Goal: Task Accomplishment & Management: Use online tool/utility

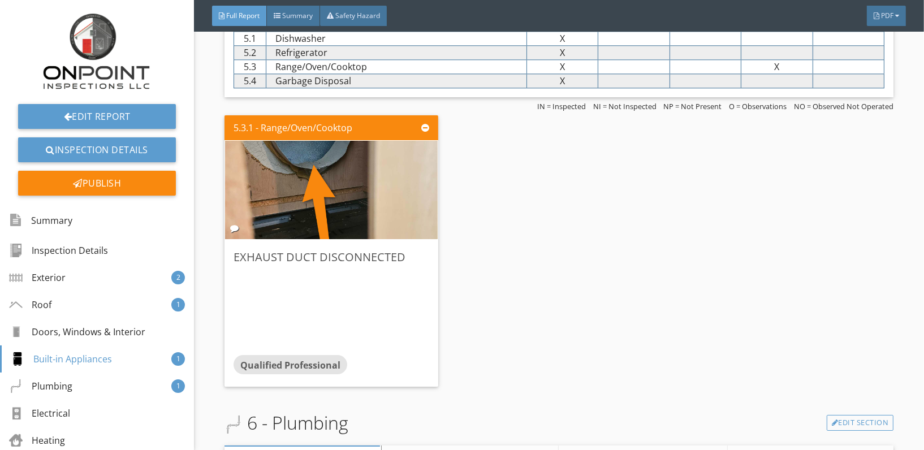
scroll to position [3265, 0]
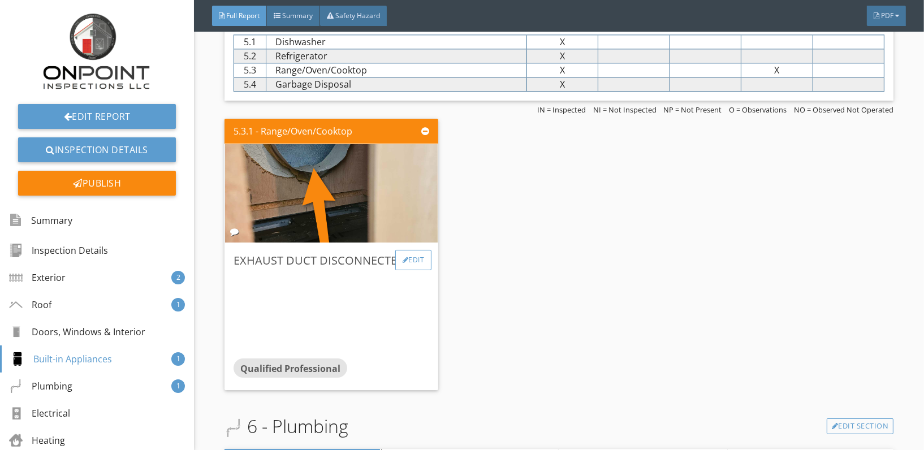
click at [405, 250] on div "Edit" at bounding box center [413, 260] width 37 height 20
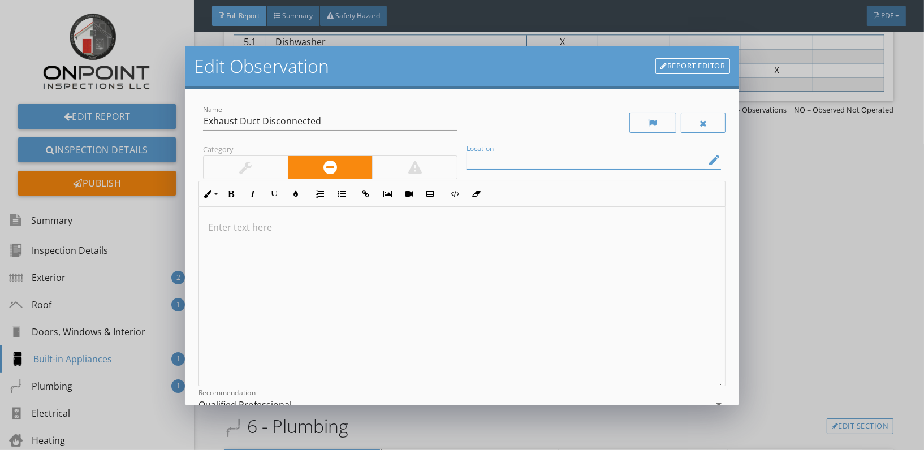
click at [522, 159] on input "Location" at bounding box center [585, 160] width 239 height 19
type input "Microwave"
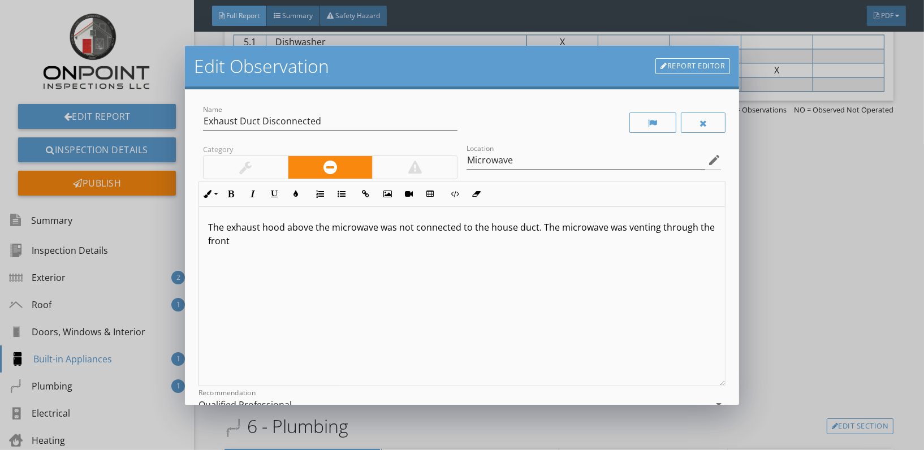
click at [656, 230] on p "The exhaust hood above the microwave was not connected to the house duct. The m…" at bounding box center [462, 233] width 508 height 27
click at [600, 227] on p "The exhaust hood above the microwave was not connected to the house duct. The m…" at bounding box center [462, 233] width 508 height 27
click at [344, 249] on div "The exhaust hood above the microwave was not connected to the house duct. The m…" at bounding box center [462, 296] width 526 height 179
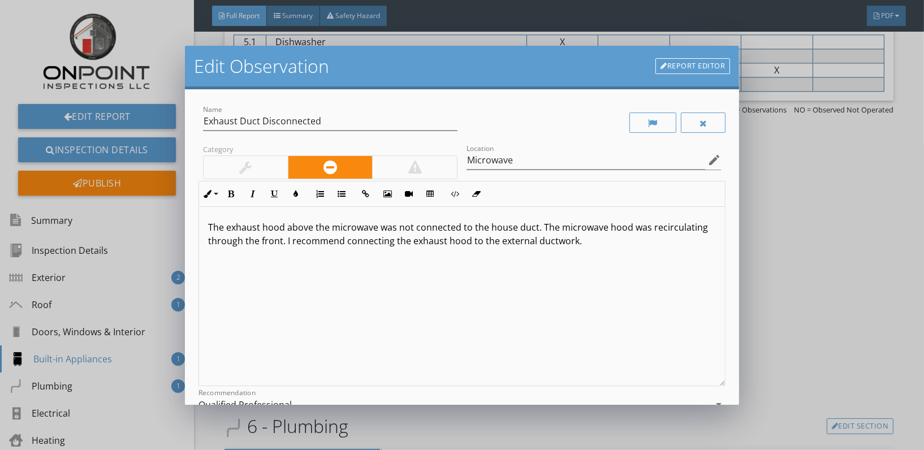
scroll to position [129, 0]
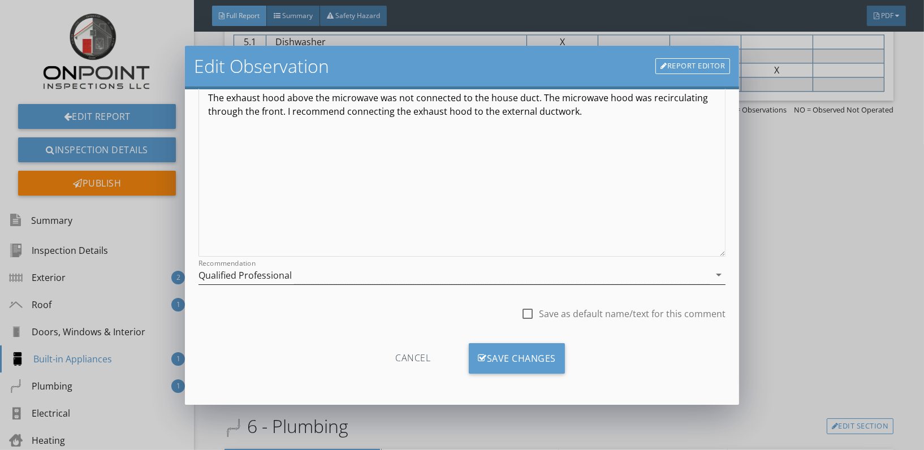
click at [375, 274] on div "Qualified Professional" at bounding box center [453, 275] width 511 height 19
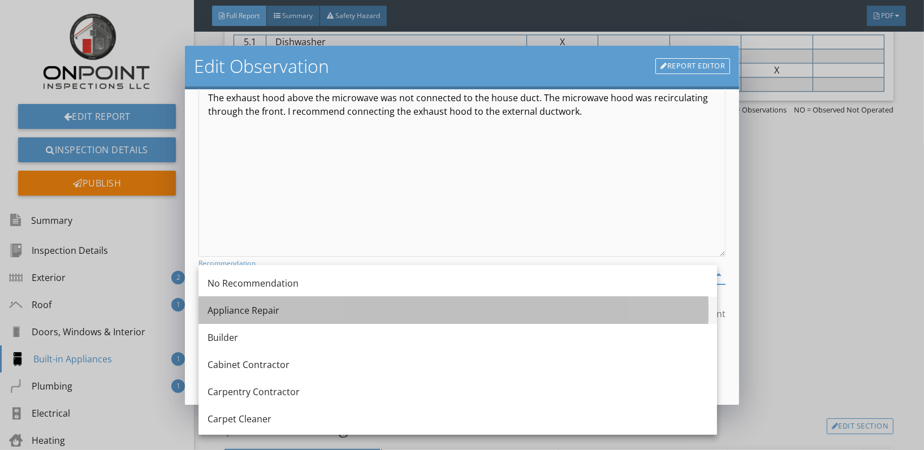
click at [274, 310] on div "Appliance Repair" at bounding box center [457, 311] width 500 height 14
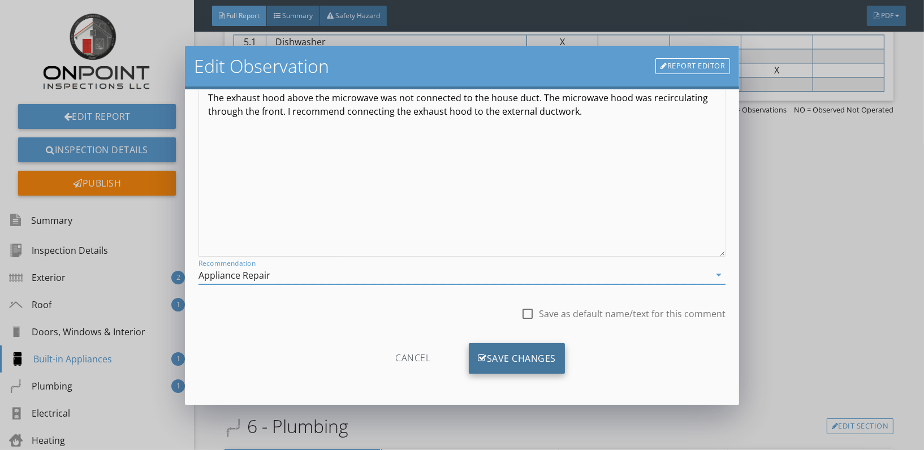
click at [521, 359] on div "Save Changes" at bounding box center [517, 358] width 96 height 31
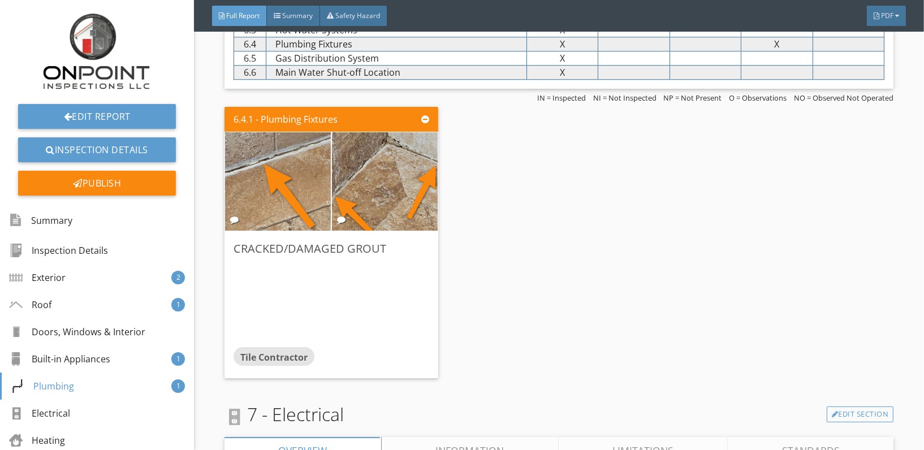
scroll to position [3800, 0]
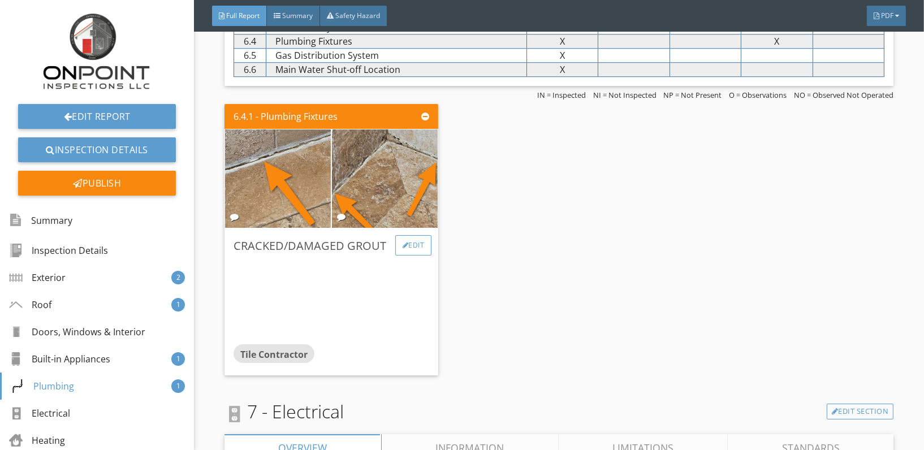
click at [406, 235] on div "Edit" at bounding box center [413, 245] width 37 height 20
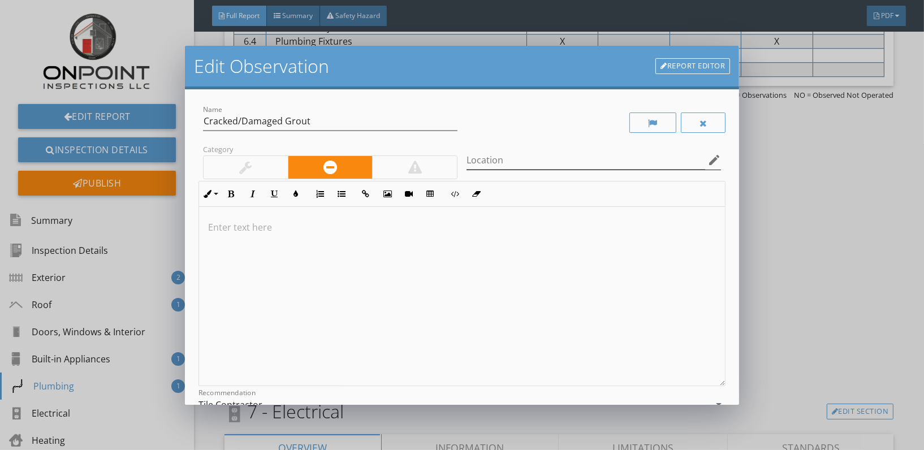
click at [707, 162] on icon "edit" at bounding box center [714, 160] width 14 height 14
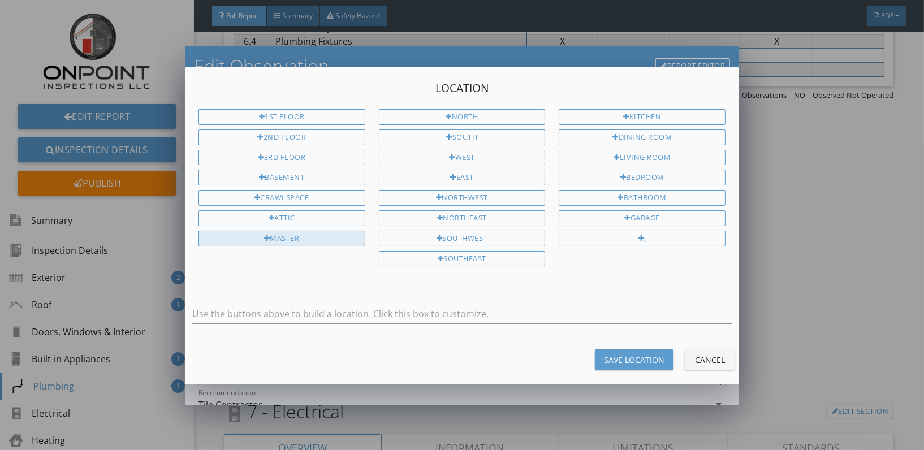
click at [309, 231] on div "Master" at bounding box center [281, 239] width 167 height 16
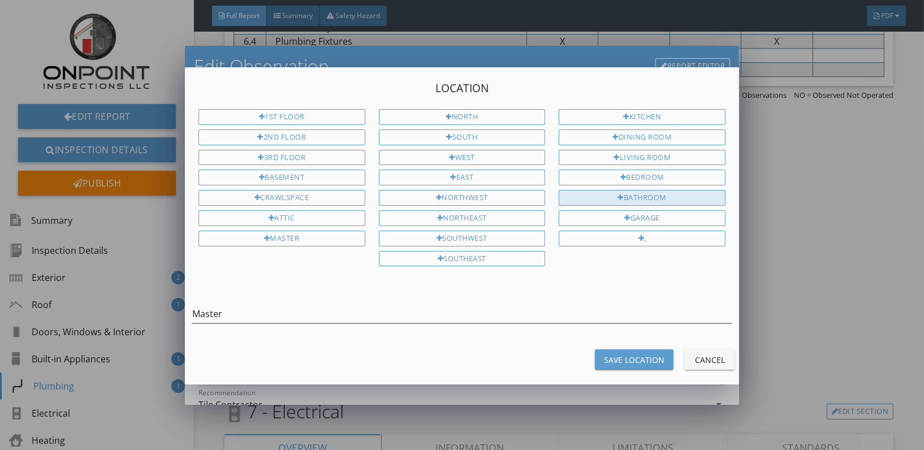
click at [649, 194] on div "Bathroom" at bounding box center [641, 198] width 167 height 16
type input "Master Bathroom"
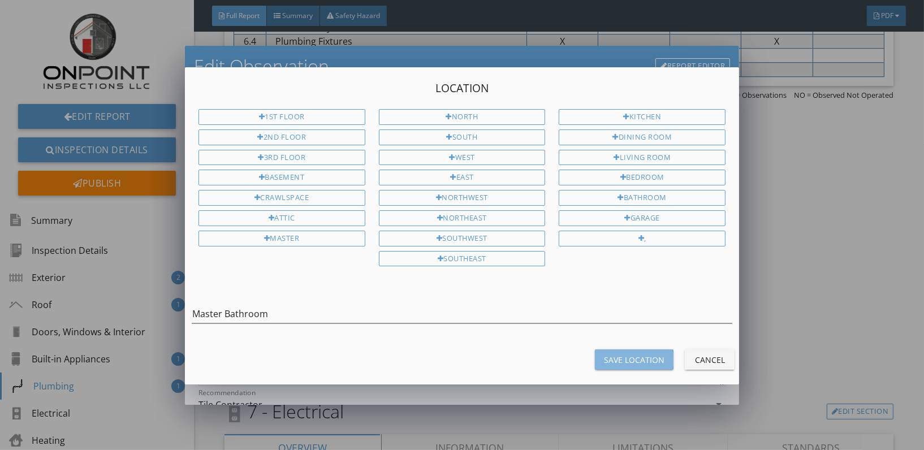
click at [627, 361] on div "Save Location" at bounding box center [634, 360] width 60 height 12
type input "Master Bathroom"
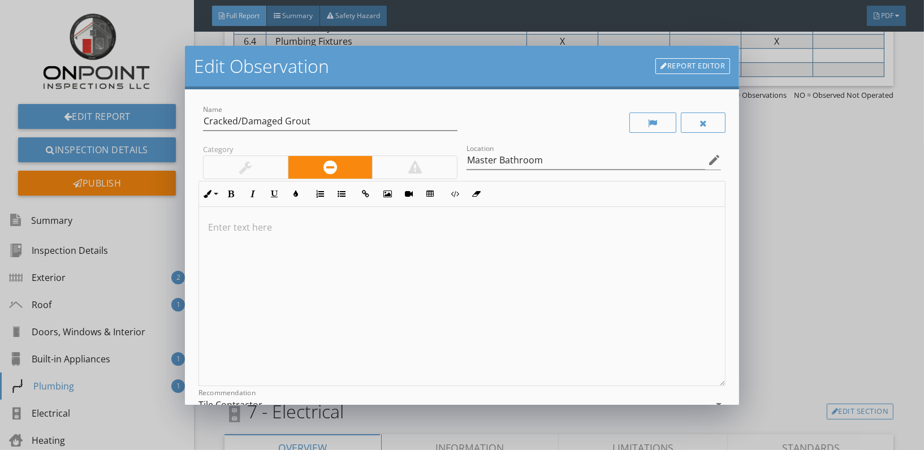
click at [228, 224] on p at bounding box center [462, 227] width 508 height 14
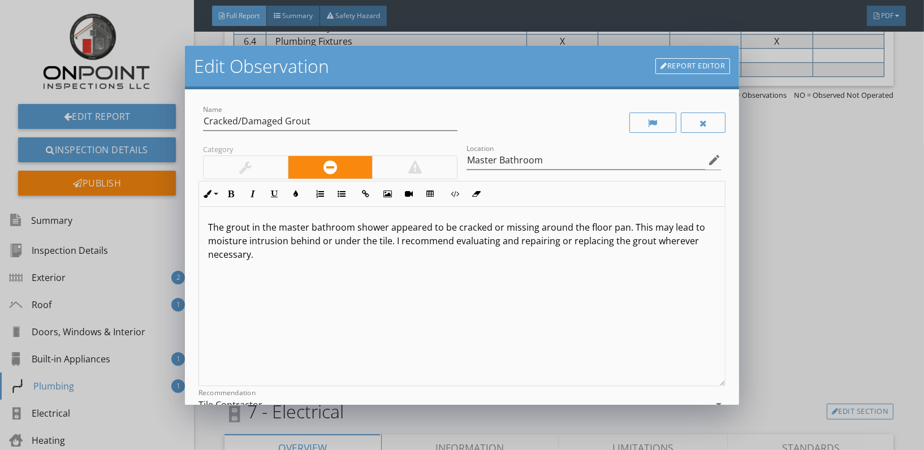
scroll to position [90, 0]
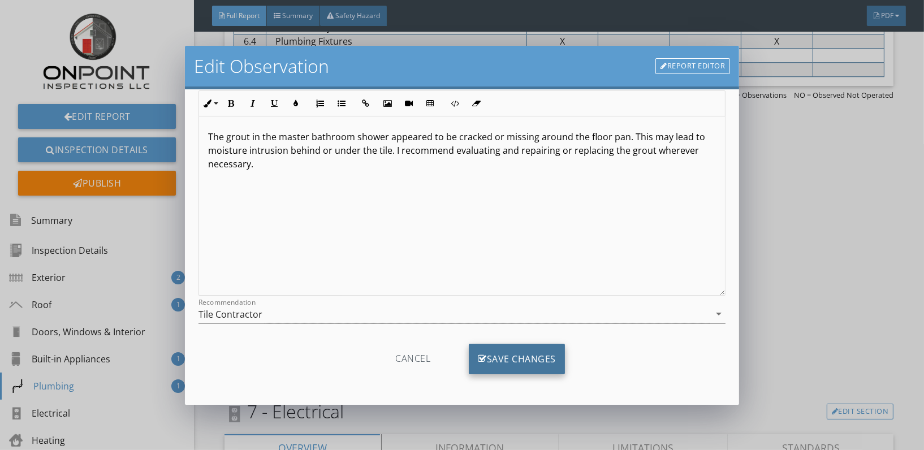
click at [543, 367] on div "Save Changes" at bounding box center [517, 359] width 96 height 31
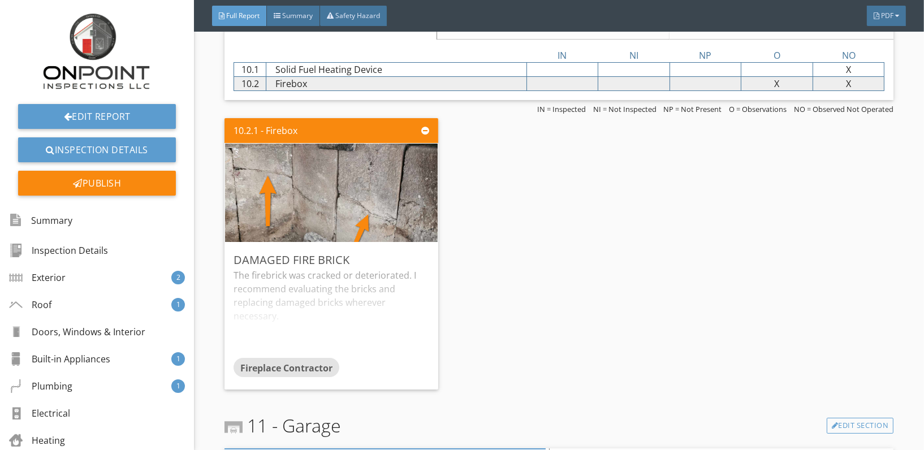
scroll to position [4859, 0]
click at [418, 249] on div "Edit" at bounding box center [413, 259] width 37 height 20
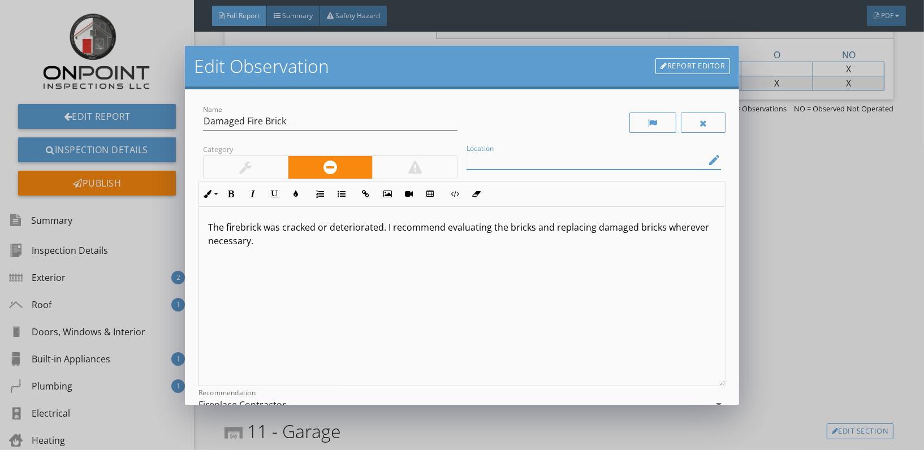
click at [556, 160] on input "Location" at bounding box center [585, 160] width 239 height 19
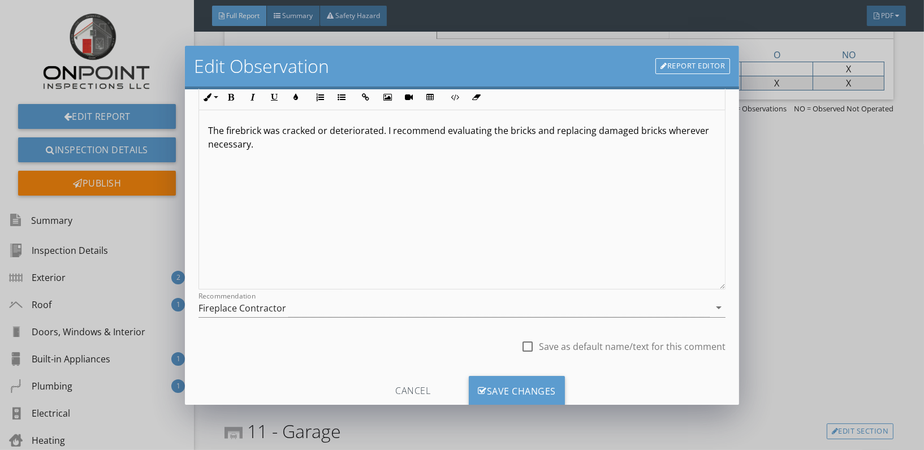
scroll to position [129, 0]
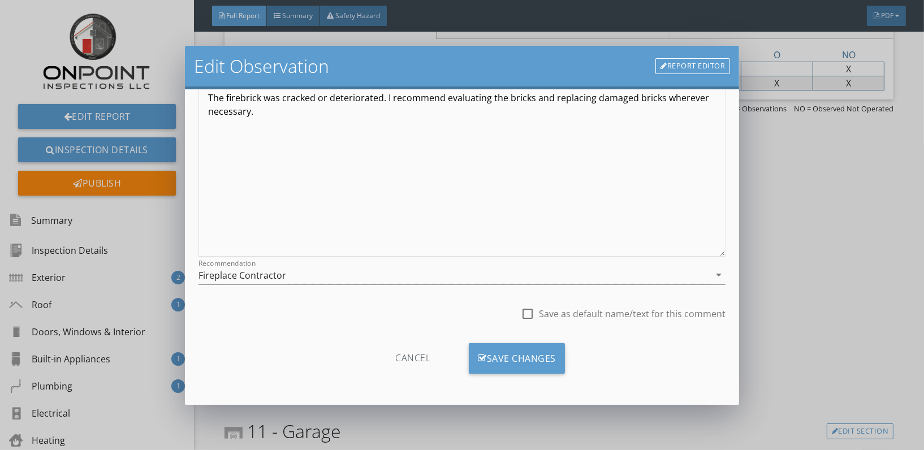
type input "Fireplace"
click at [297, 116] on p "The firebrick was cracked or deteriorated. I recommend evaluating the bricks an…" at bounding box center [462, 104] width 508 height 27
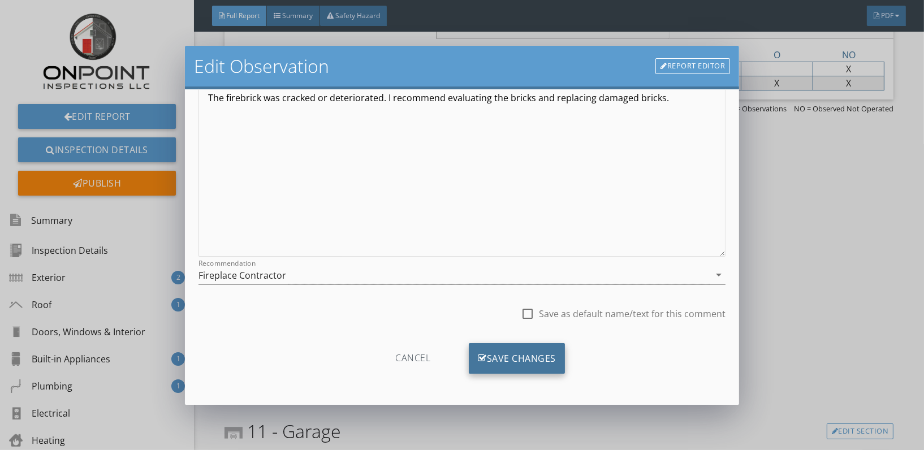
click at [501, 347] on div "Save Changes" at bounding box center [517, 358] width 96 height 31
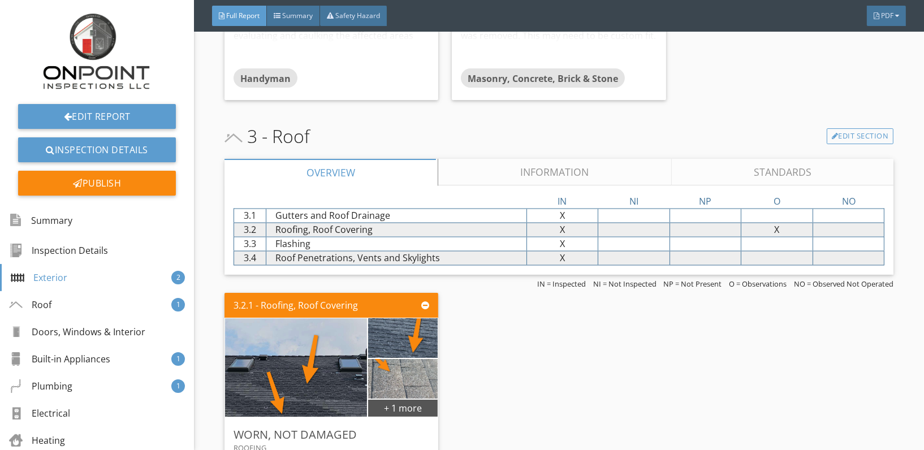
scroll to position [2305, 0]
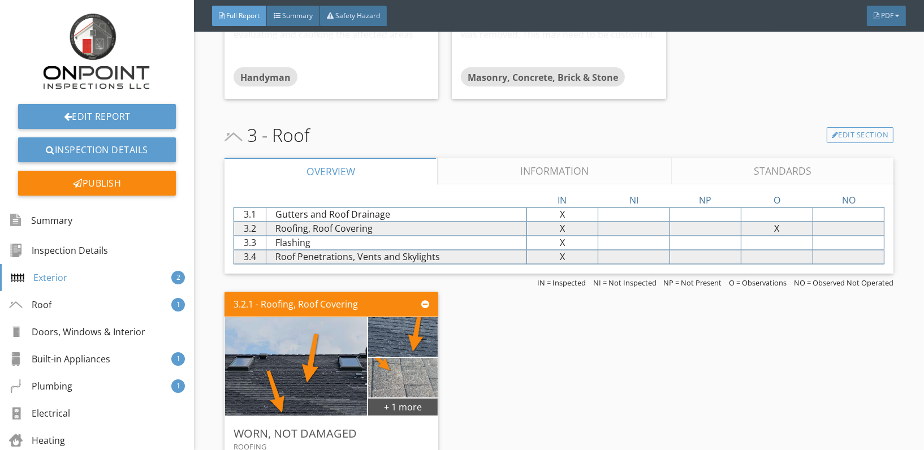
click at [528, 158] on link "Information" at bounding box center [554, 171] width 233 height 27
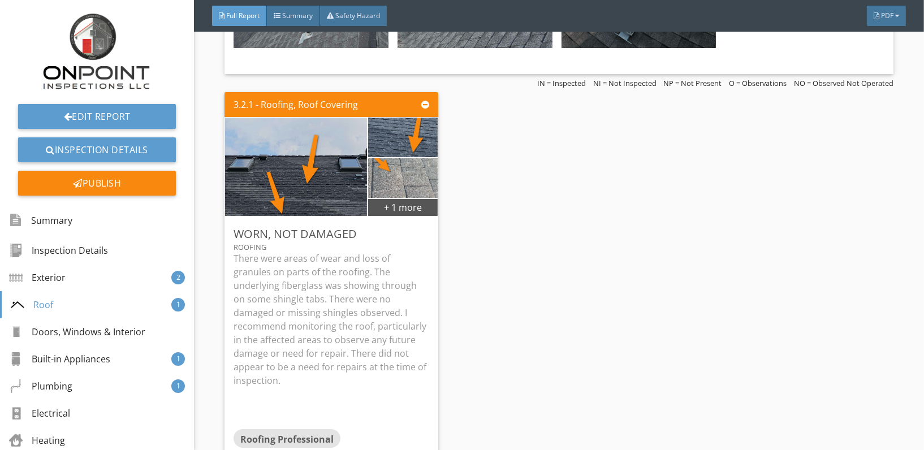
scroll to position [3944, 0]
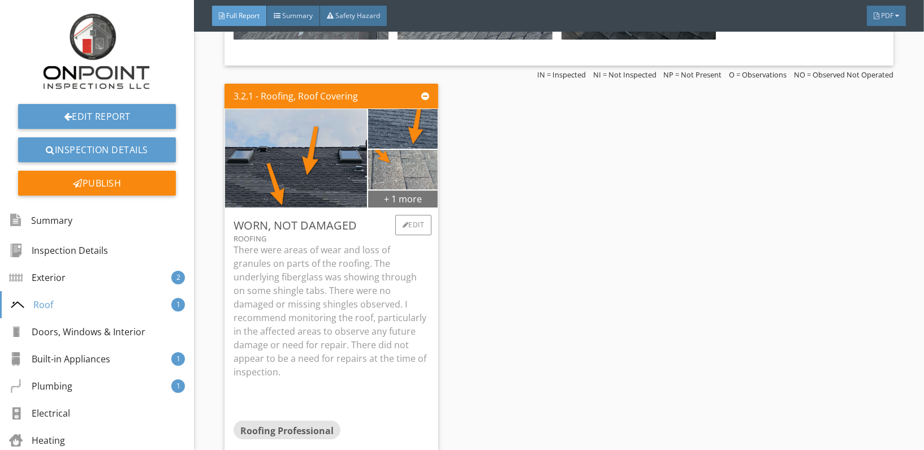
click at [405, 189] on div "+ 1 more" at bounding box center [403, 198] width 70 height 18
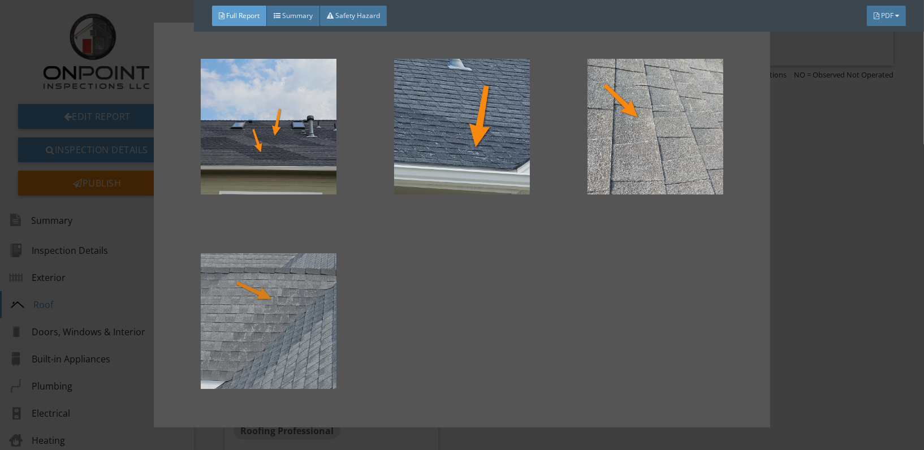
click at [275, 325] on div at bounding box center [268, 321] width 157 height 136
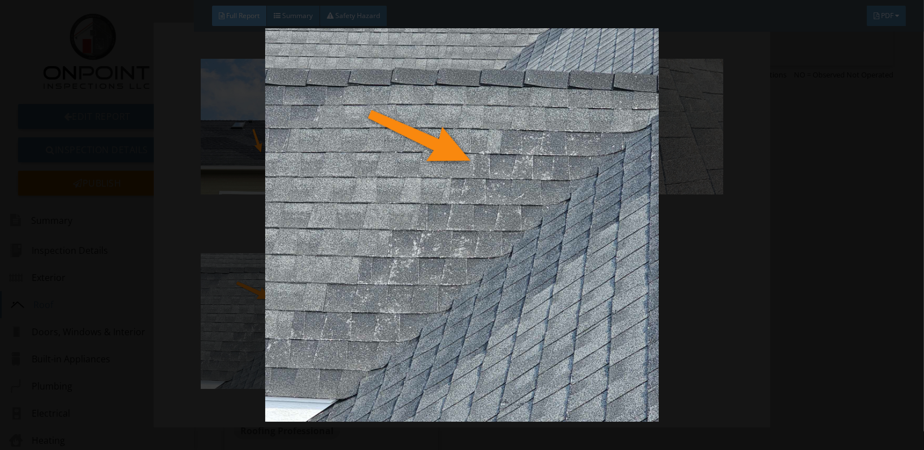
click at [539, 274] on img at bounding box center [461, 224] width 843 height 393
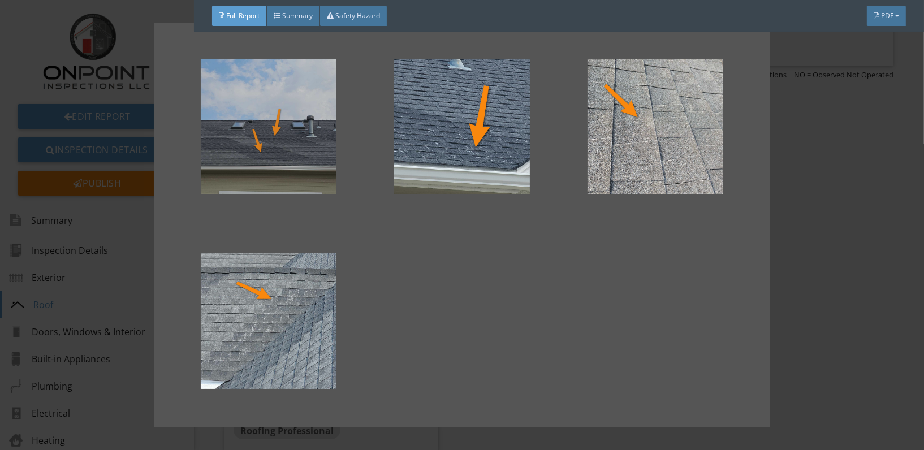
click at [299, 128] on div at bounding box center [268, 127] width 157 height 136
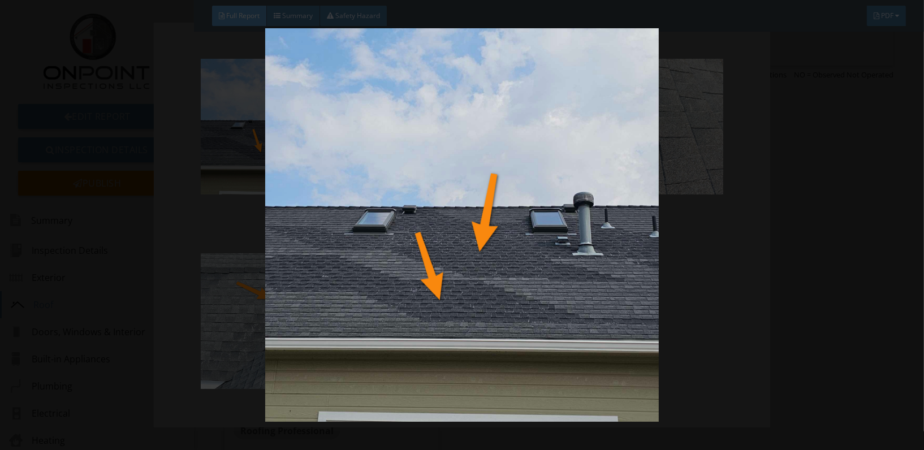
click at [438, 192] on img at bounding box center [461, 224] width 843 height 393
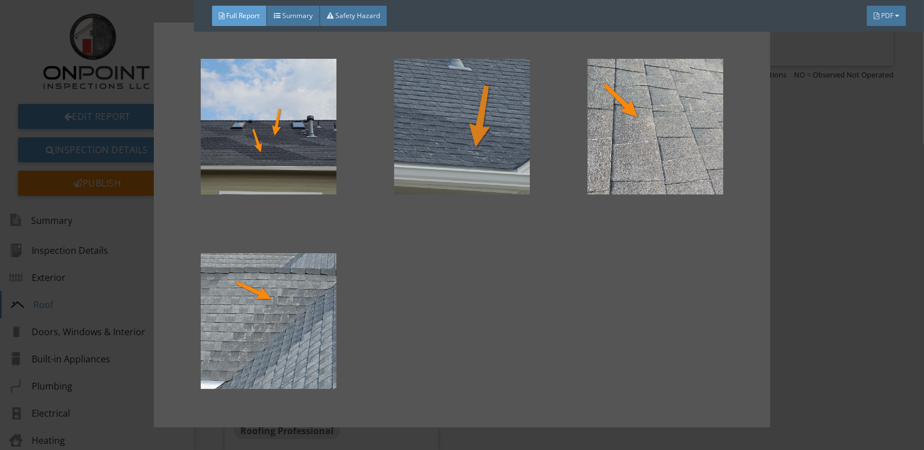
click at [503, 131] on div at bounding box center [461, 127] width 157 height 136
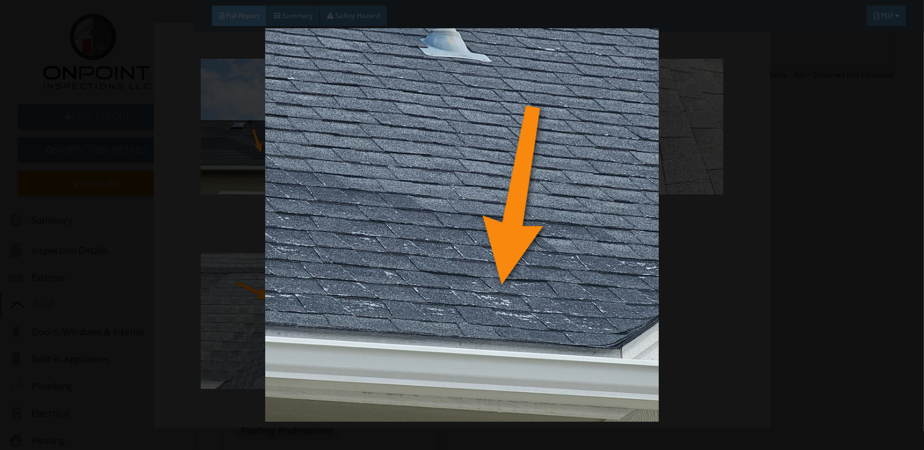
click at [443, 163] on img at bounding box center [461, 224] width 843 height 393
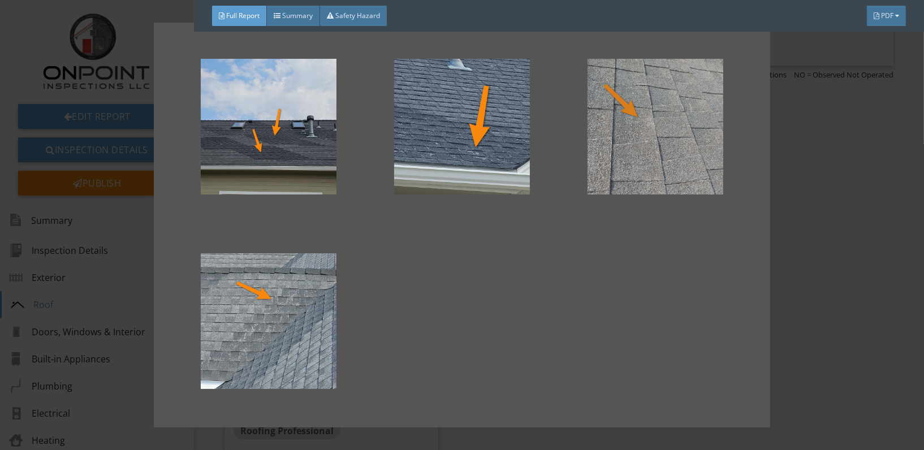
click at [669, 167] on div at bounding box center [655, 127] width 157 height 136
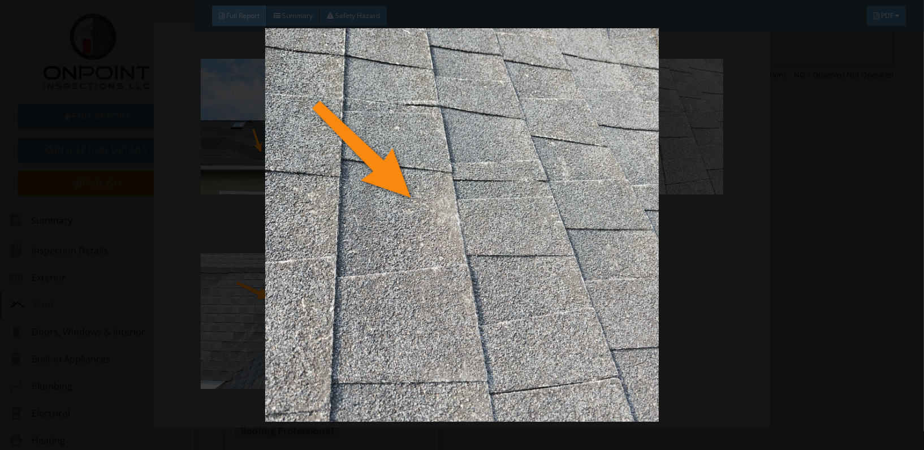
click at [533, 233] on img at bounding box center [461, 224] width 843 height 393
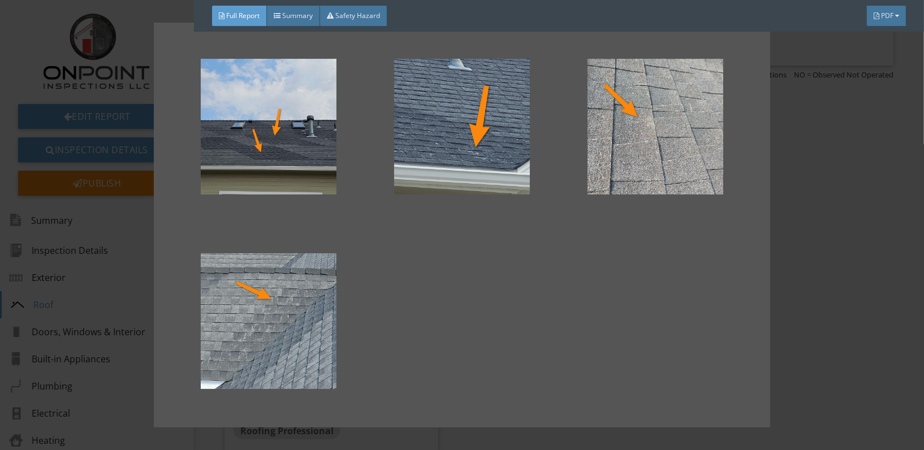
click at [841, 283] on div at bounding box center [462, 225] width 924 height 450
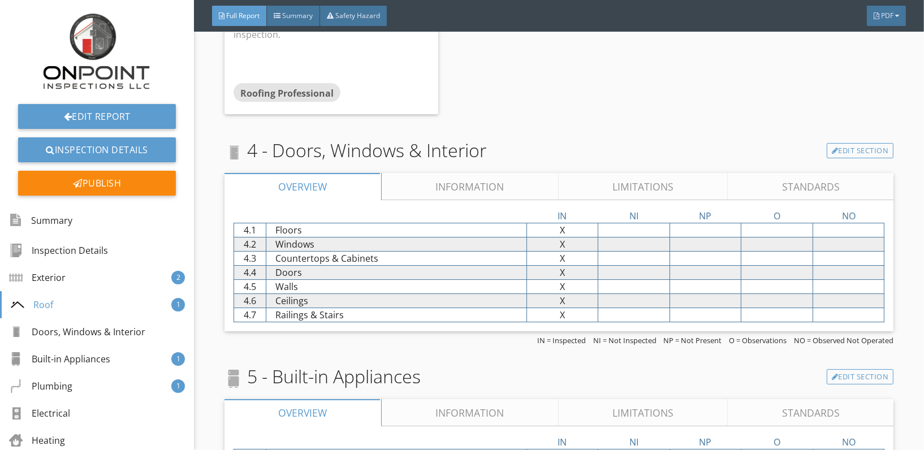
scroll to position [4283, 0]
click at [642, 171] on link "Limitations" at bounding box center [643, 184] width 170 height 27
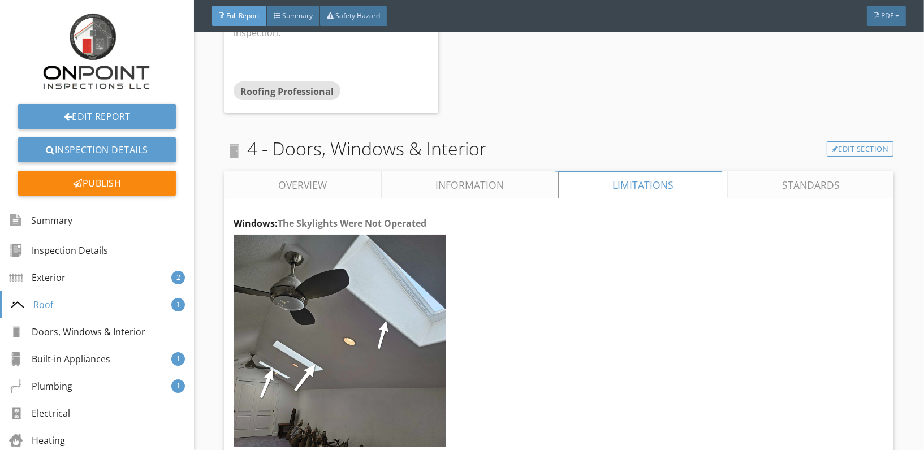
click at [459, 171] on link "Information" at bounding box center [469, 184] width 177 height 27
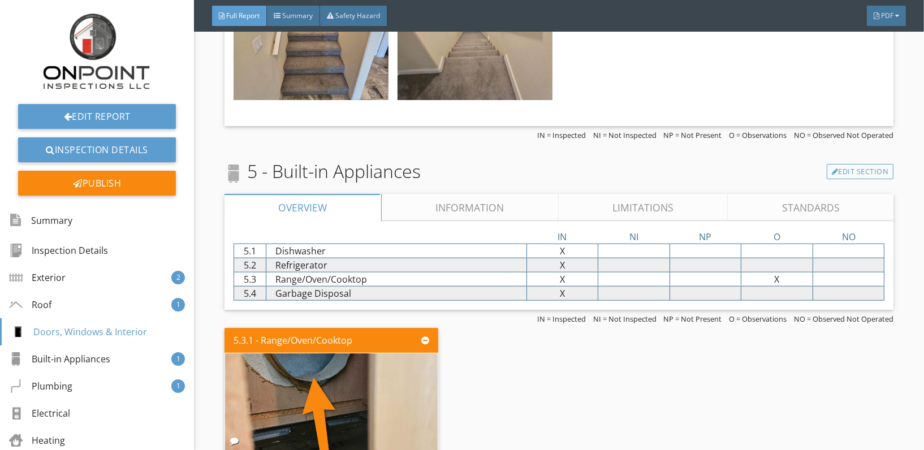
scroll to position [6480, 0]
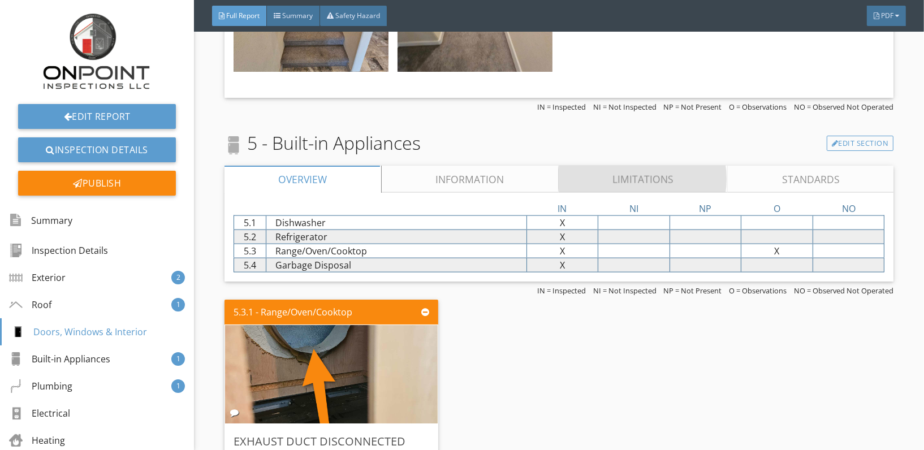
click at [648, 166] on link "Limitations" at bounding box center [643, 179] width 170 height 27
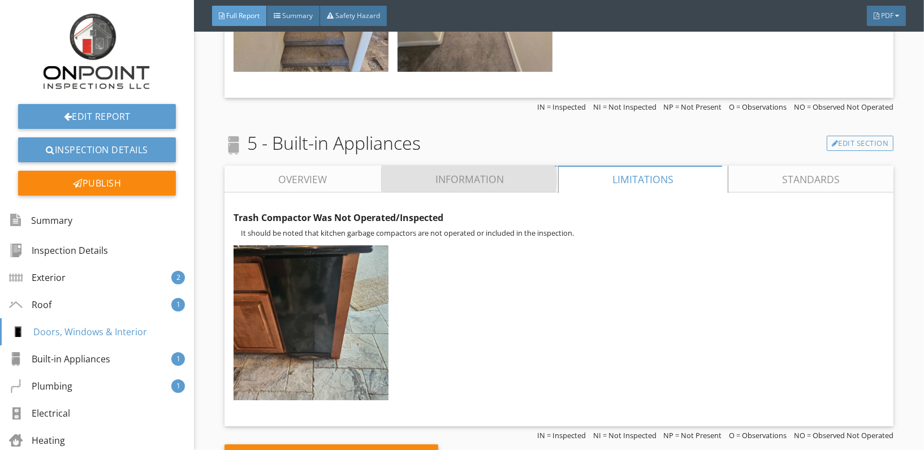
click at [458, 166] on link "Information" at bounding box center [469, 179] width 177 height 27
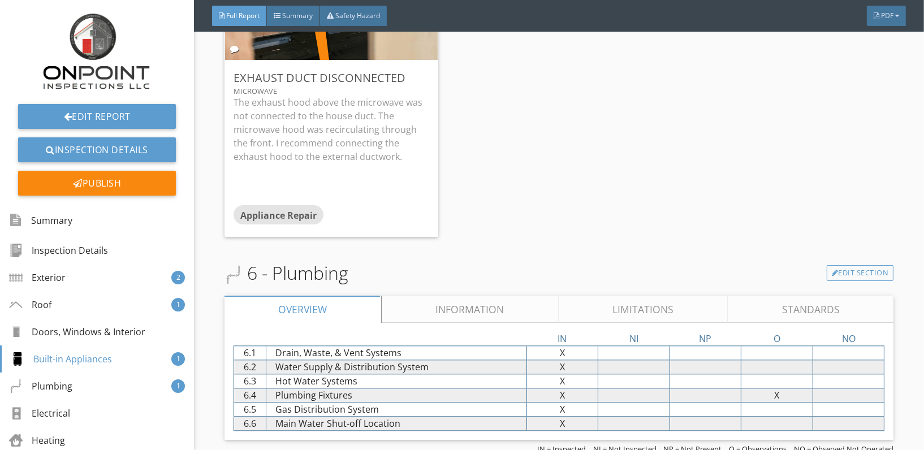
scroll to position [7895, 0]
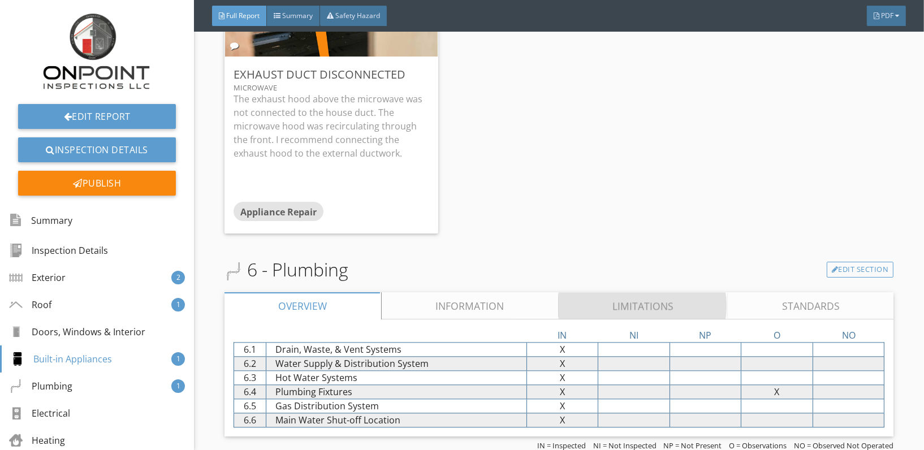
click at [636, 292] on link "Limitations" at bounding box center [643, 305] width 170 height 27
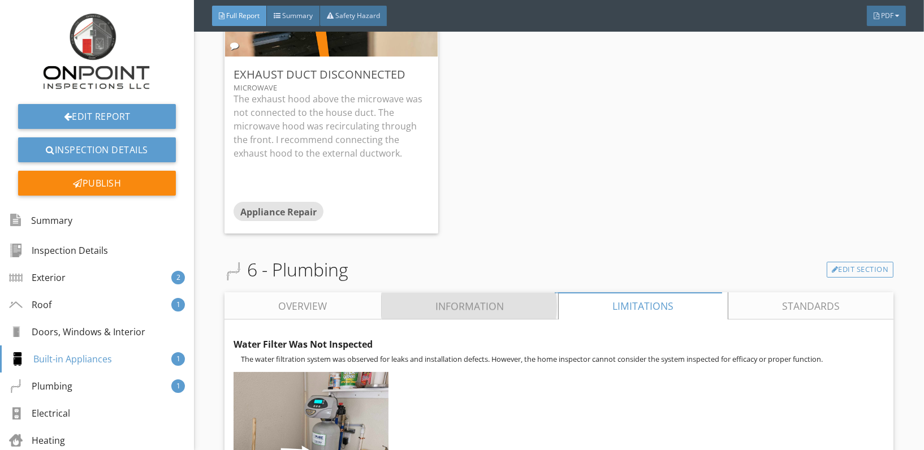
click at [444, 292] on link "Information" at bounding box center [469, 305] width 177 height 27
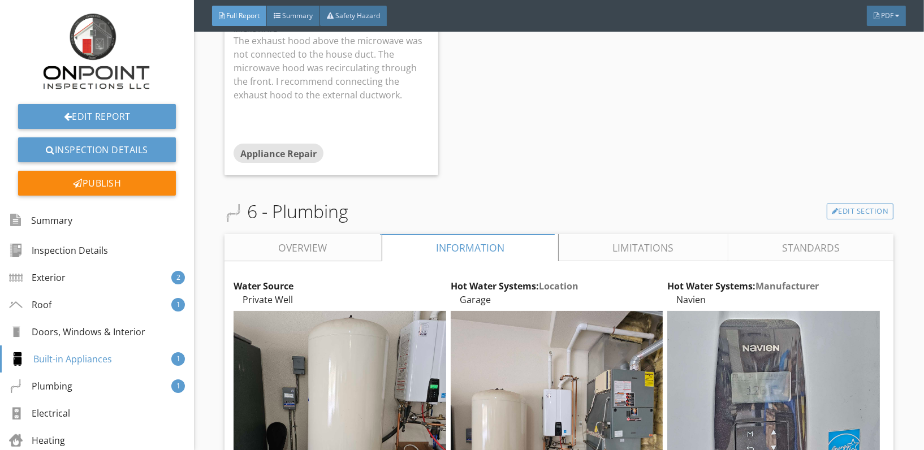
scroll to position [7953, 0]
click at [860, 204] on link "Edit Section" at bounding box center [859, 212] width 67 height 16
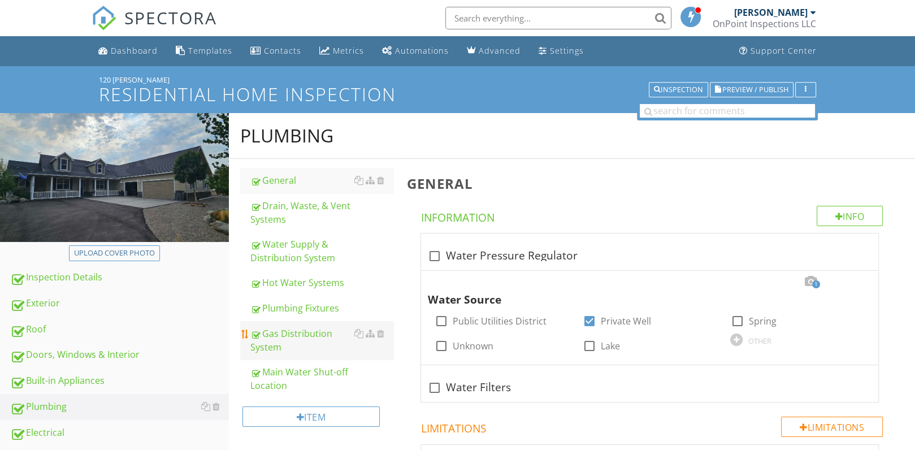
click at [281, 330] on div "Gas Distribution System" at bounding box center [322, 340] width 144 height 27
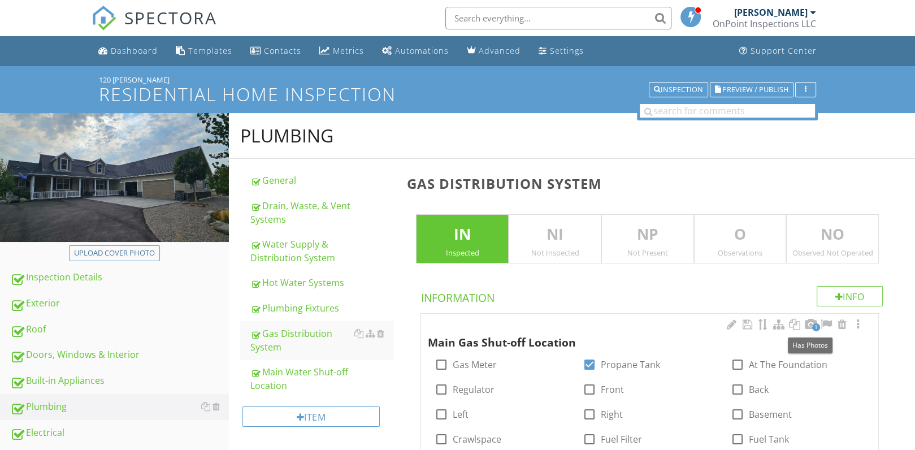
click at [813, 326] on span "1" at bounding box center [816, 327] width 8 height 8
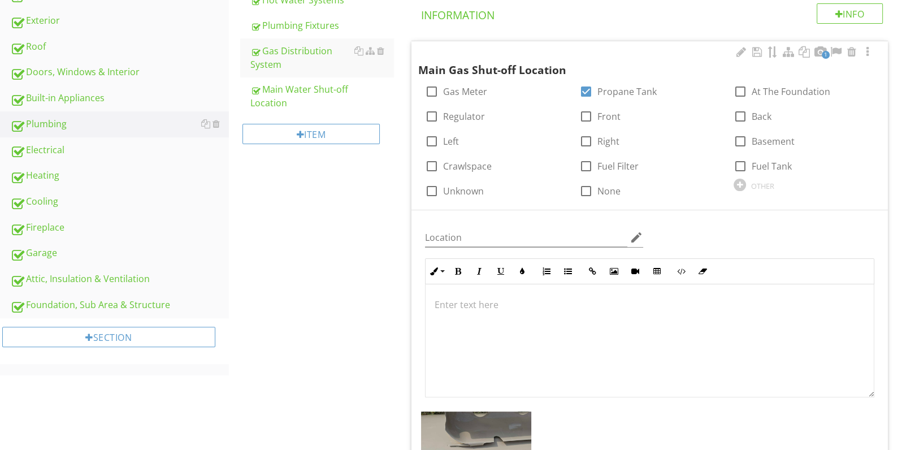
scroll to position [302, 0]
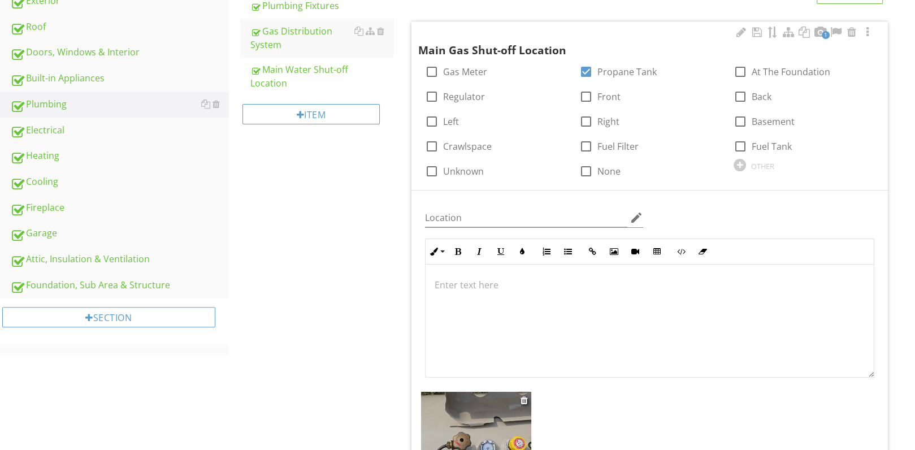
click at [485, 420] on img at bounding box center [476, 447] width 110 height 110
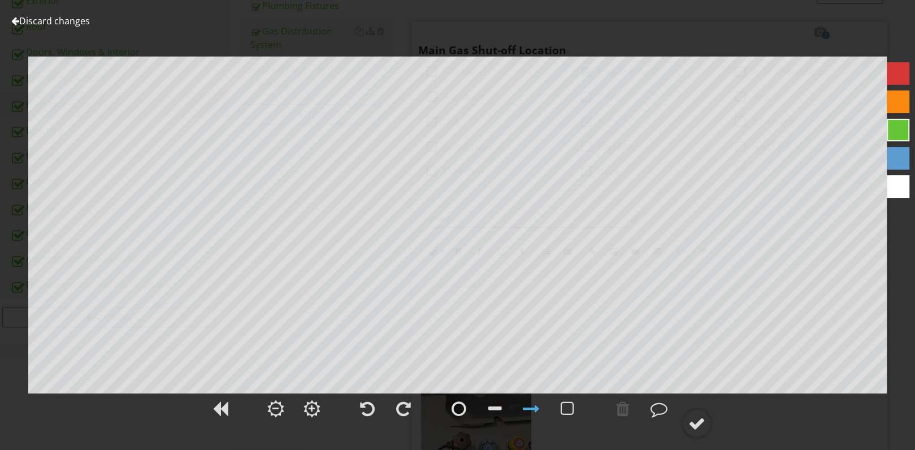
click at [898, 190] on div at bounding box center [898, 186] width 23 height 23
click at [697, 422] on div at bounding box center [696, 423] width 17 height 17
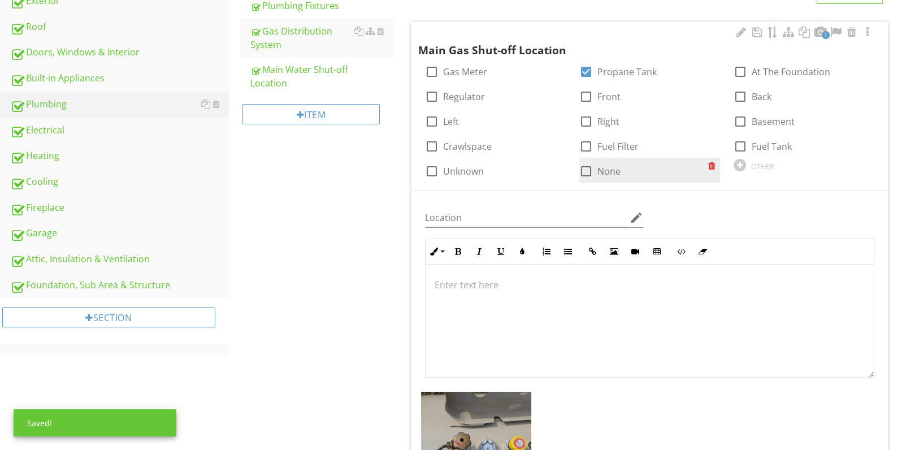
scroll to position [0, 0]
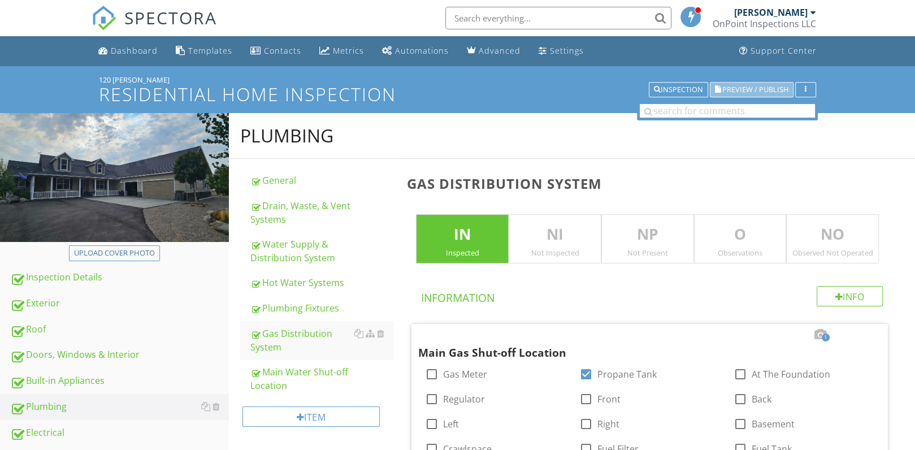
click at [756, 95] on button "Preview / Publish" at bounding box center [752, 90] width 84 height 16
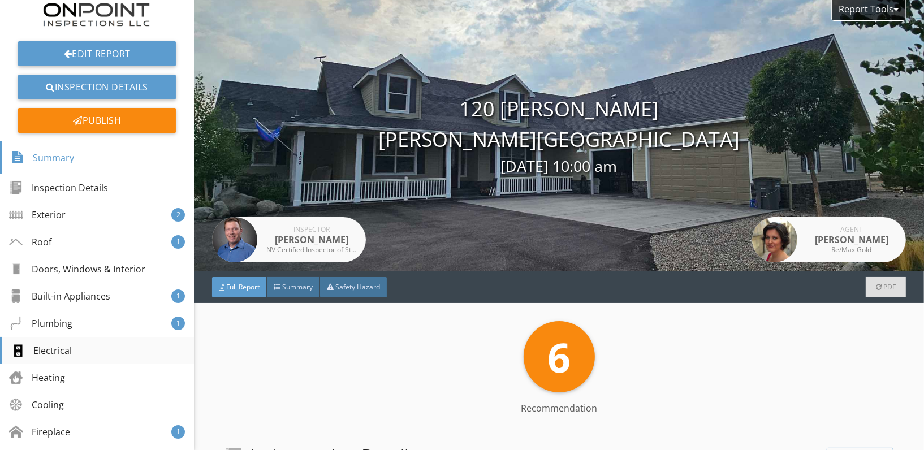
scroll to position [72, 0]
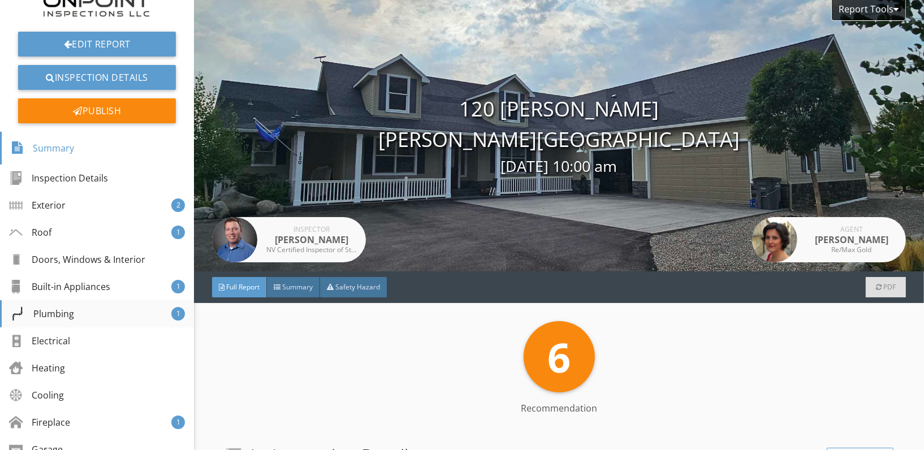
click at [60, 315] on div "Plumbing" at bounding box center [42, 314] width 63 height 14
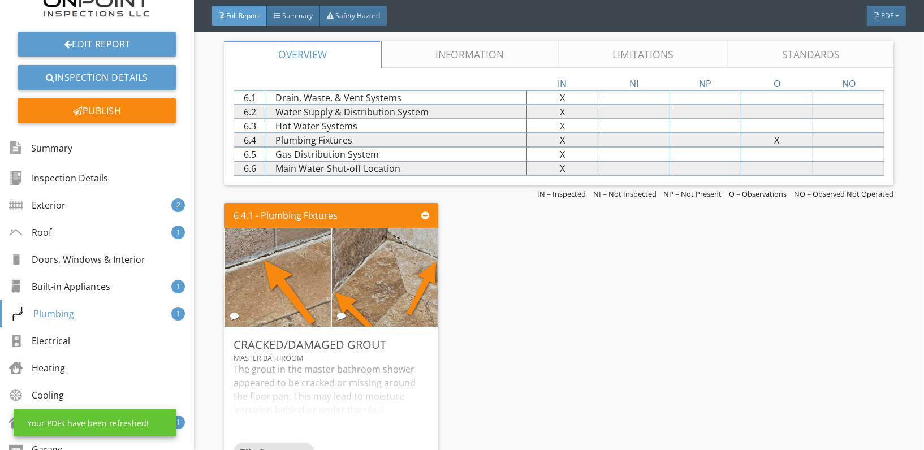
scroll to position [2243, 0]
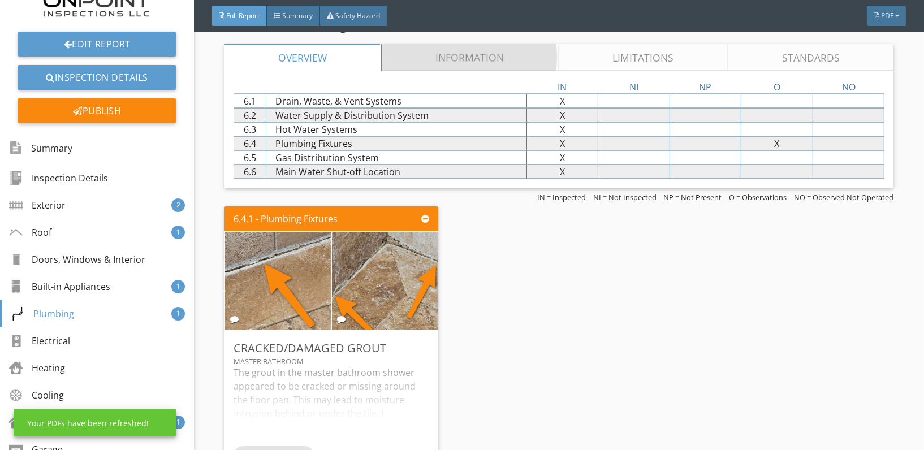
click at [486, 54] on link "Information" at bounding box center [470, 57] width 177 height 27
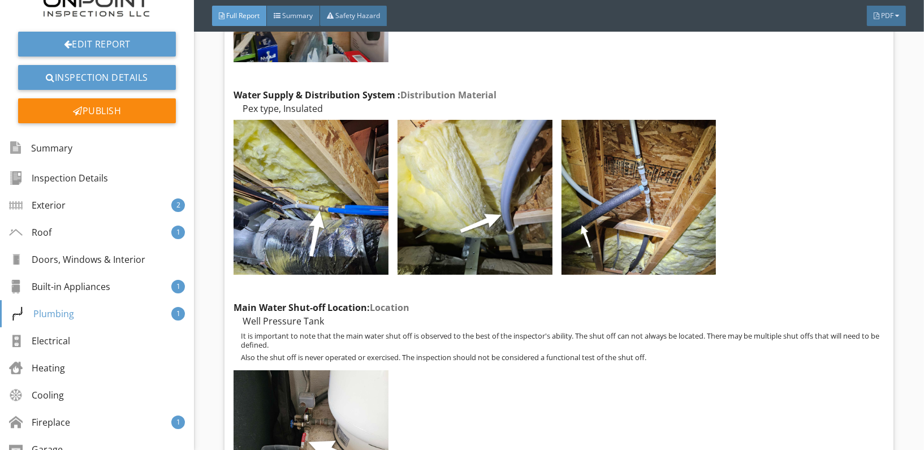
scroll to position [3544, 0]
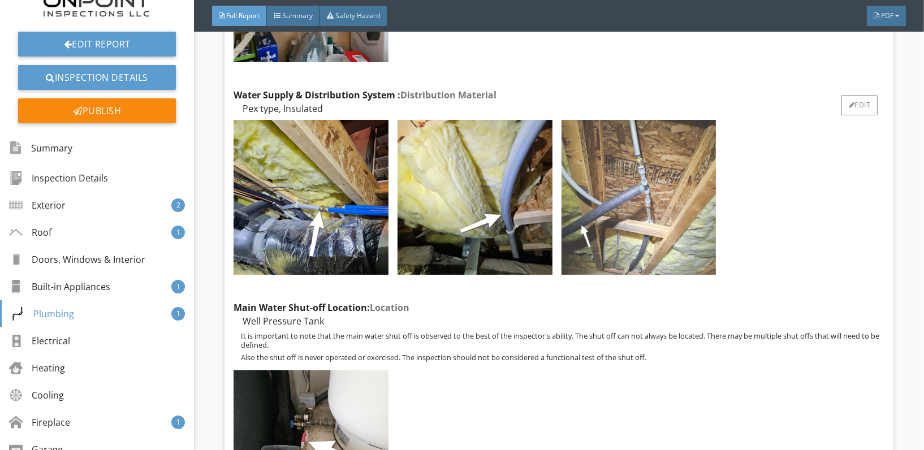
click at [627, 180] on img at bounding box center [638, 197] width 155 height 155
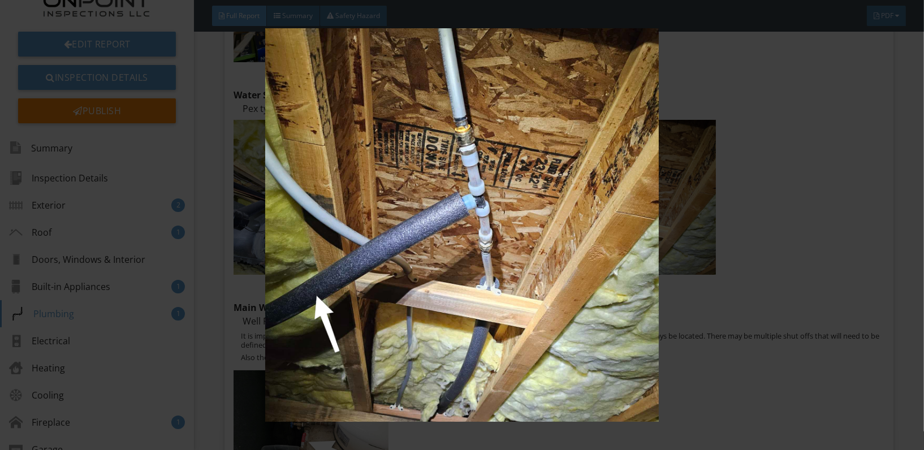
click at [829, 246] on img at bounding box center [461, 224] width 843 height 393
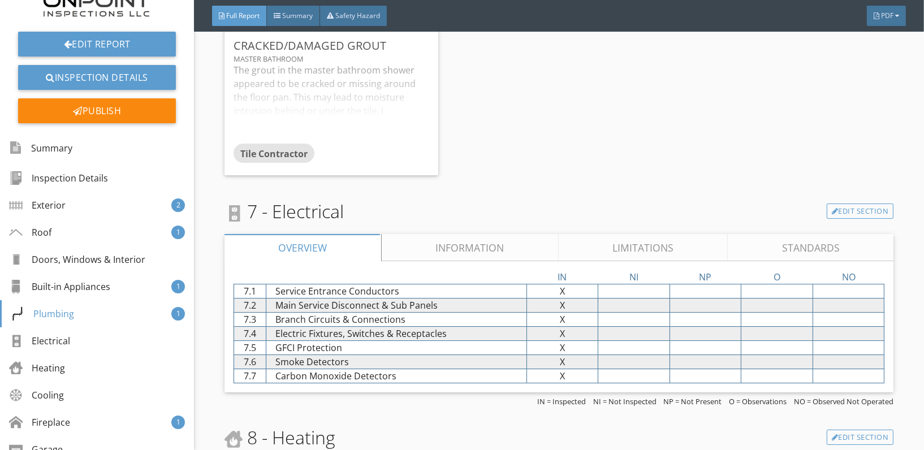
scroll to position [4212, 0]
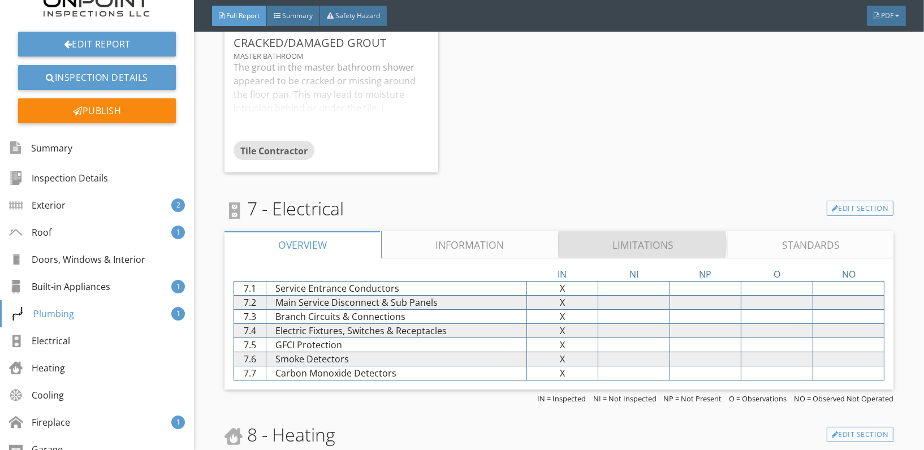
click at [633, 231] on link "Limitations" at bounding box center [643, 244] width 170 height 27
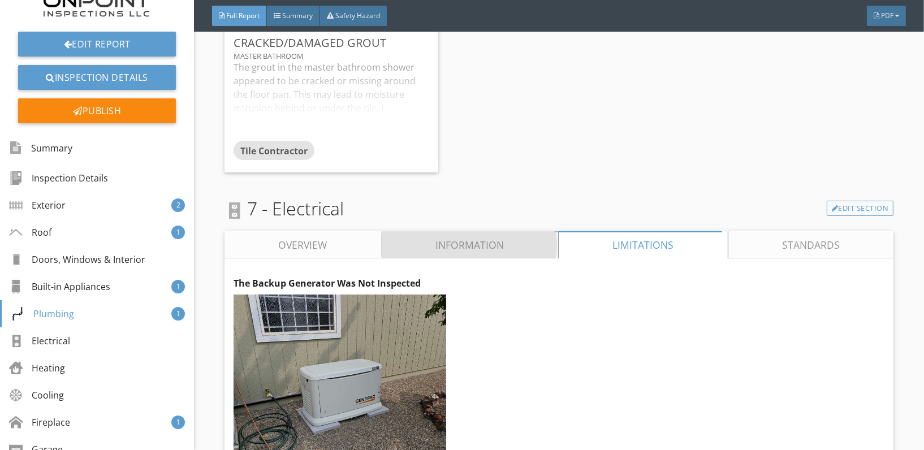
click at [484, 231] on link "Information" at bounding box center [469, 244] width 177 height 27
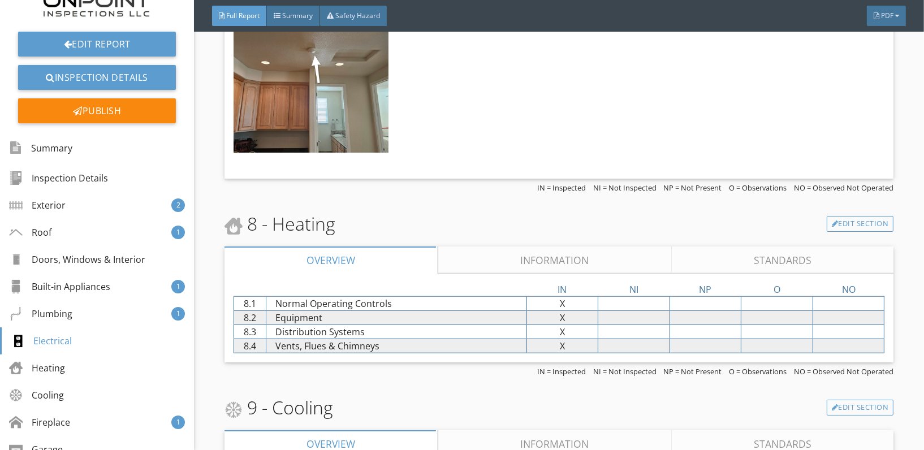
scroll to position [6064, 0]
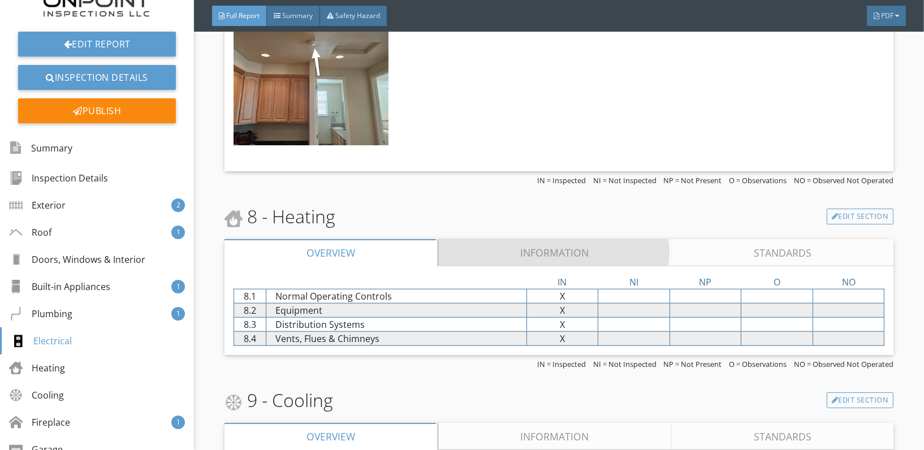
click at [536, 239] on link "Information" at bounding box center [554, 252] width 233 height 27
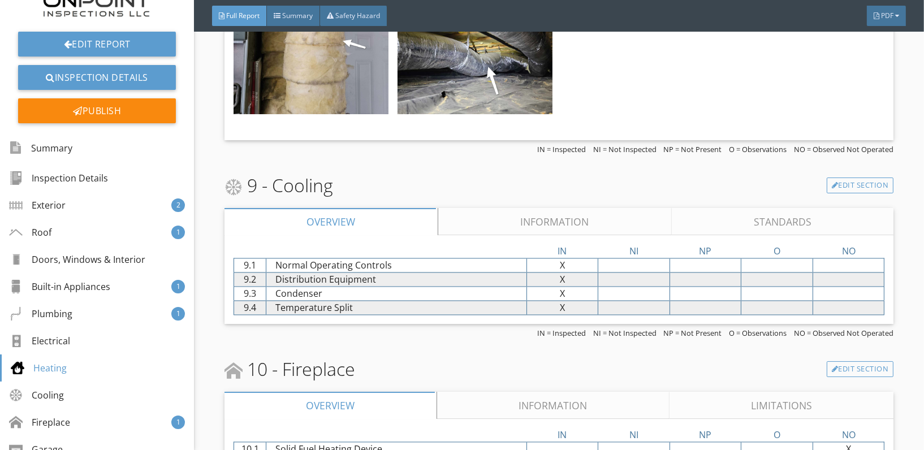
scroll to position [7401, 0]
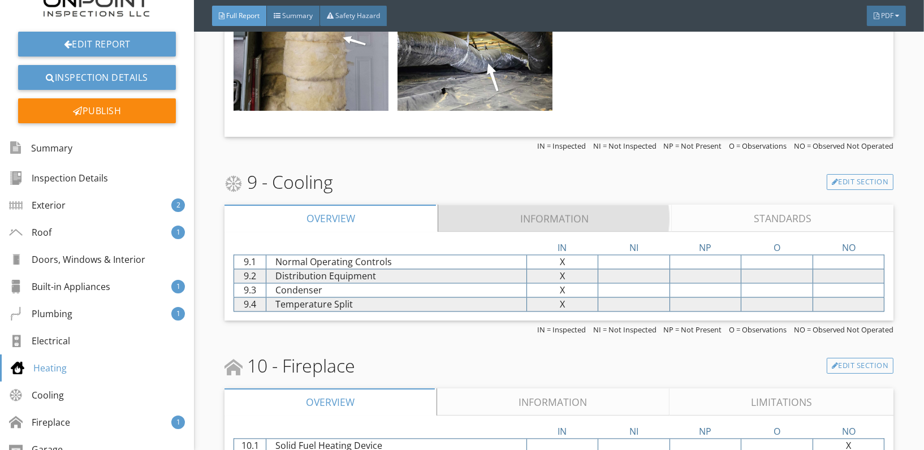
click at [533, 205] on link "Information" at bounding box center [554, 218] width 233 height 27
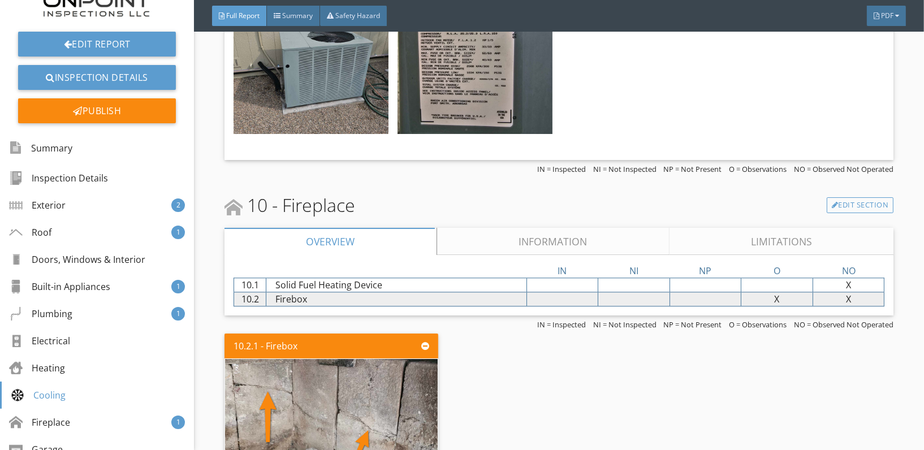
scroll to position [8372, 0]
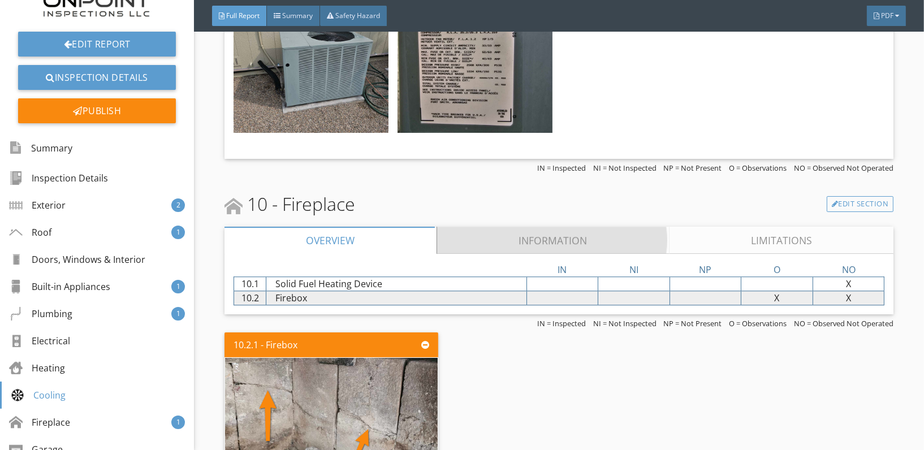
click at [540, 227] on link "Information" at bounding box center [553, 240] width 232 height 27
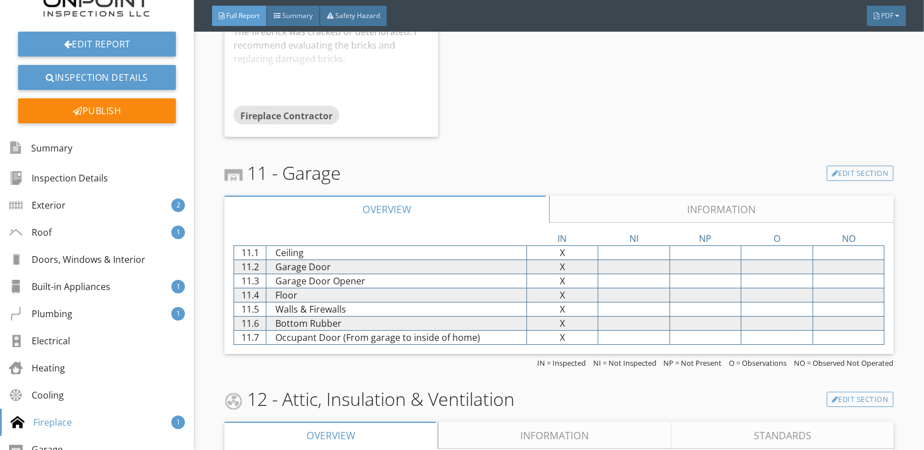
scroll to position [9319, 0]
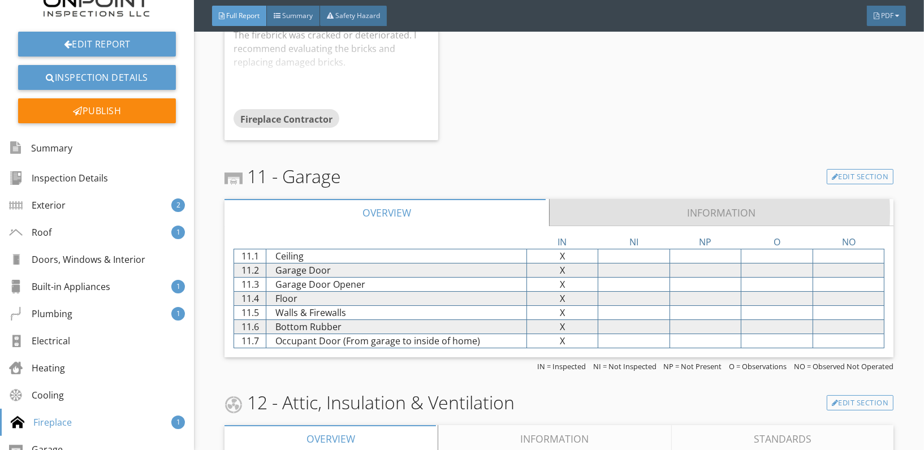
click at [626, 199] on link "Information" at bounding box center [721, 212] width 344 height 27
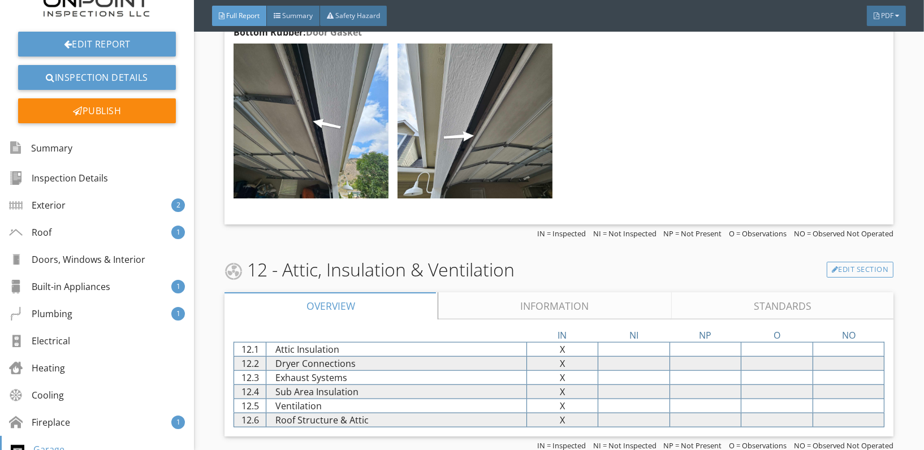
scroll to position [11028, 0]
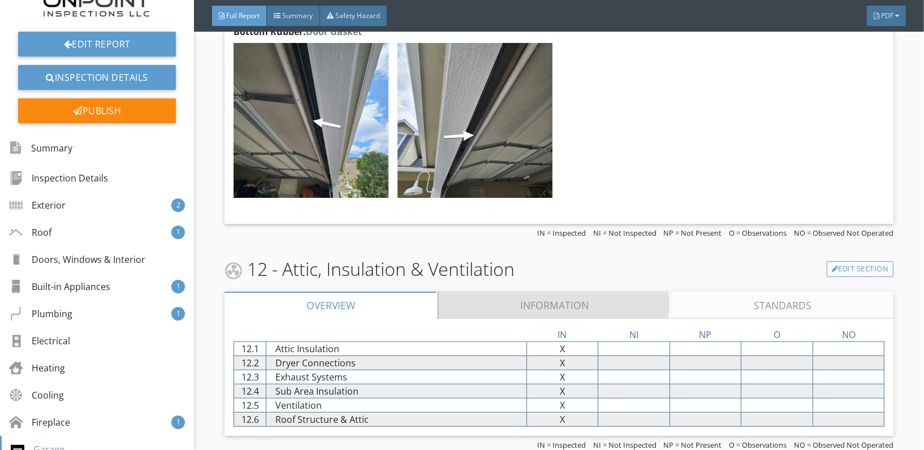
click at [544, 292] on link "Information" at bounding box center [554, 305] width 233 height 27
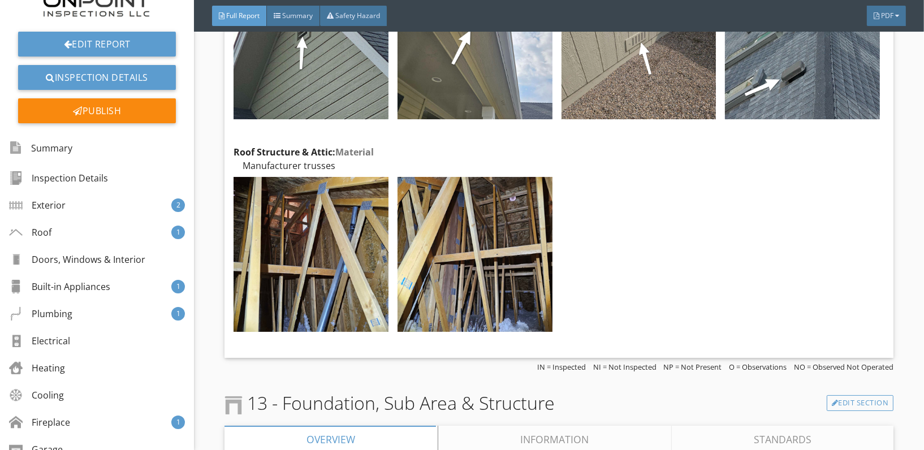
scroll to position [12814, 0]
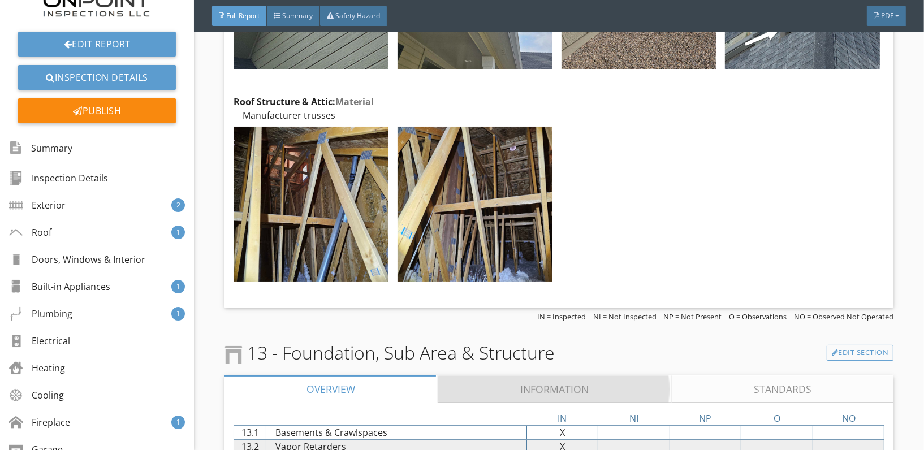
click at [513, 375] on link "Information" at bounding box center [554, 388] width 233 height 27
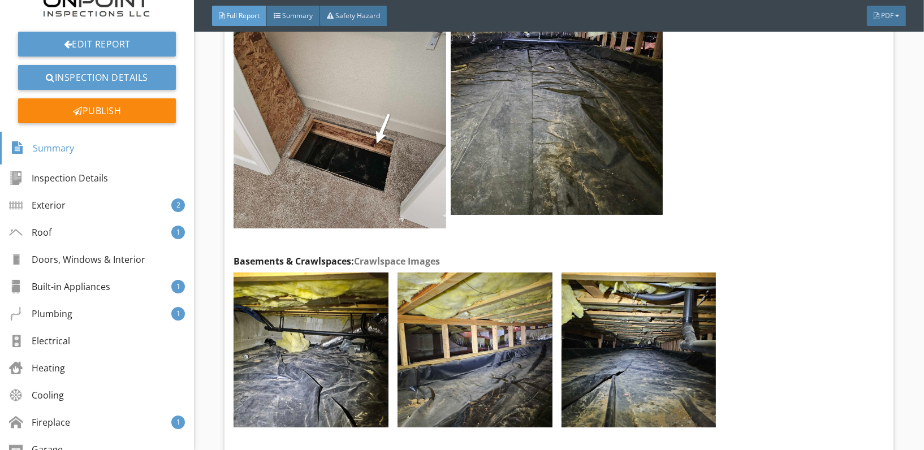
scroll to position [13252, 0]
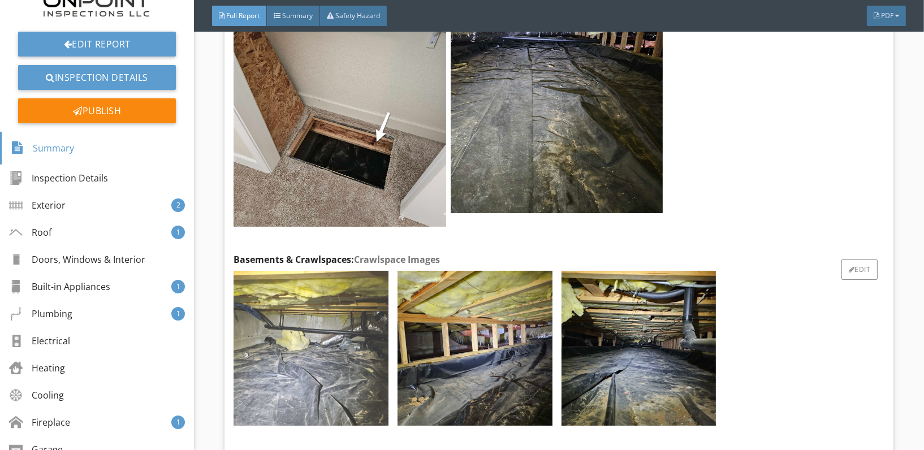
click at [323, 271] on img at bounding box center [310, 348] width 155 height 155
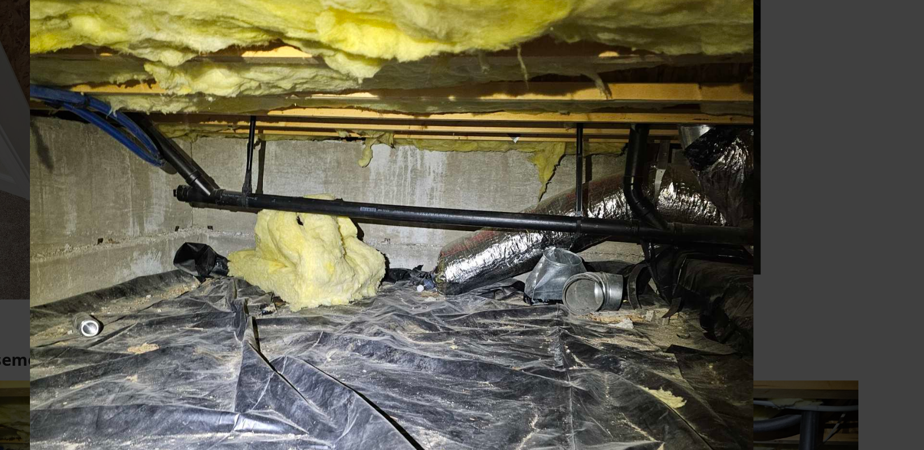
scroll to position [0, 0]
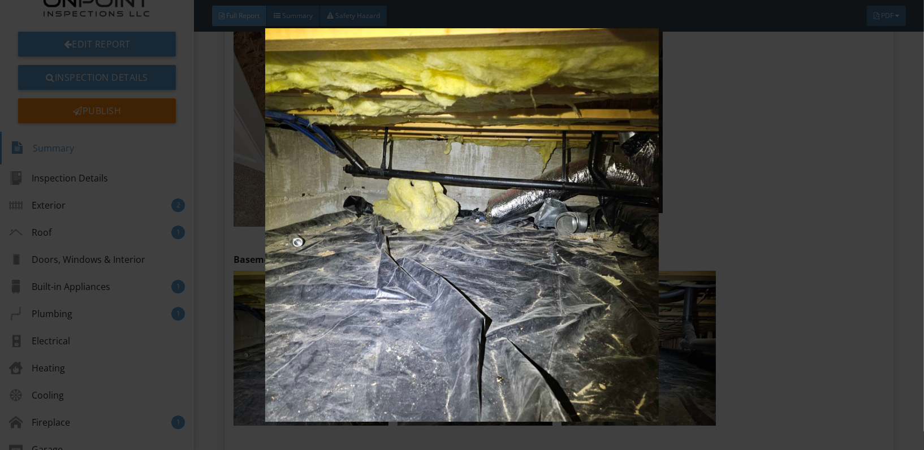
click at [821, 274] on img at bounding box center [461, 224] width 843 height 393
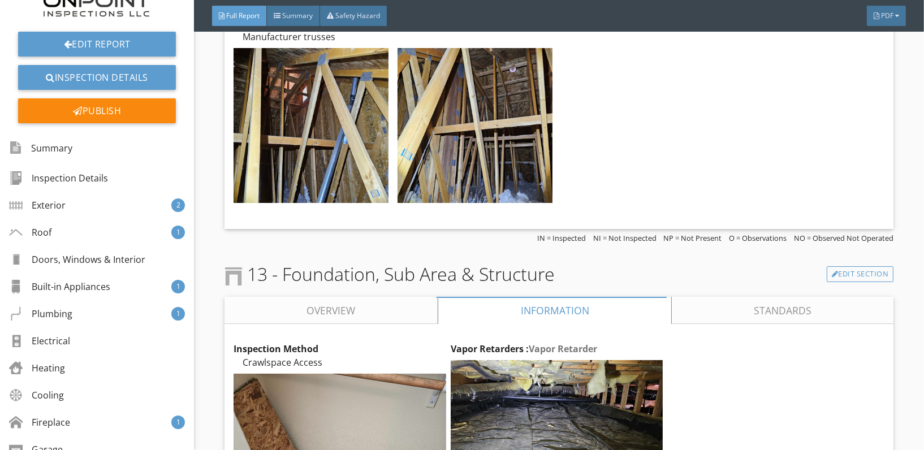
scroll to position [12887, 0]
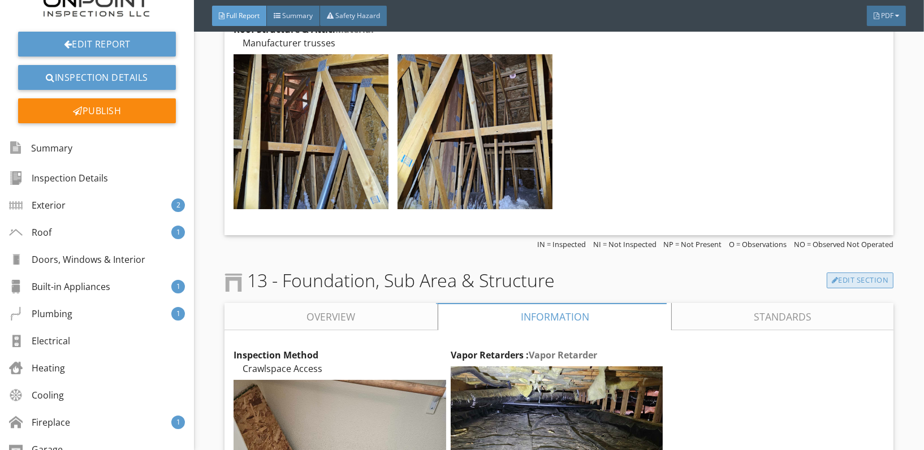
click at [855, 272] on link "Edit Section" at bounding box center [859, 280] width 67 height 16
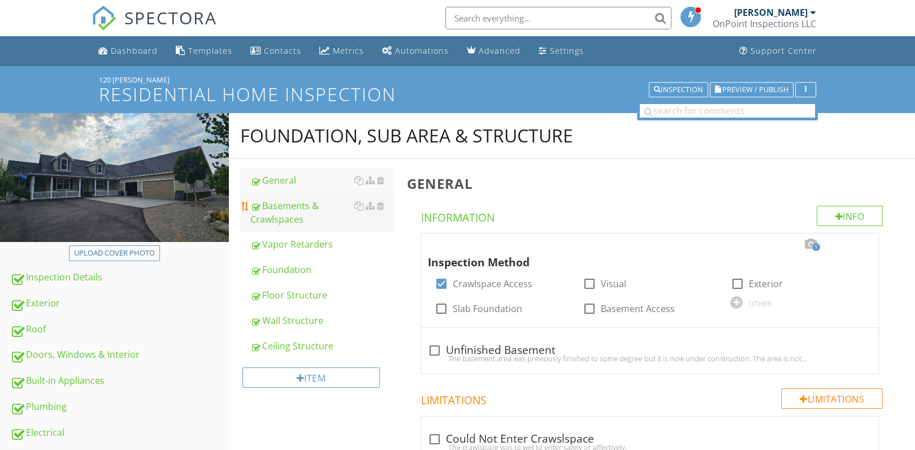
click at [284, 210] on div "Basements & Crawlspaces" at bounding box center [322, 212] width 144 height 27
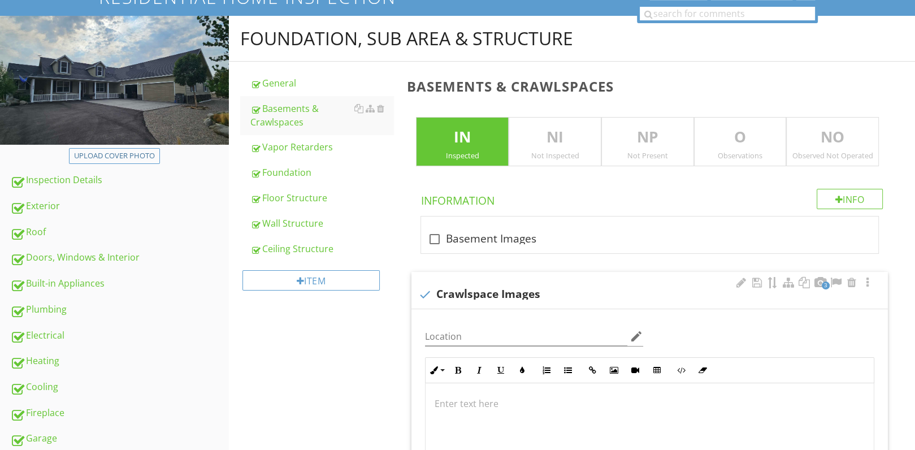
scroll to position [113, 0]
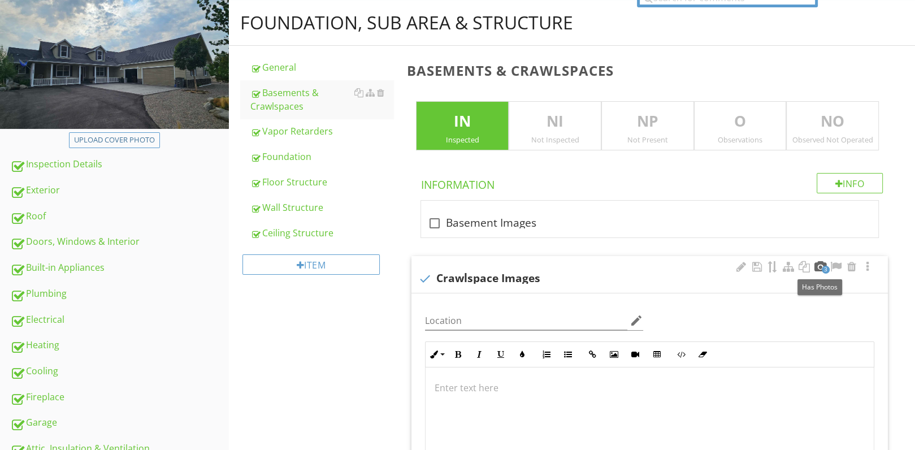
click at [821, 265] on div at bounding box center [820, 266] width 14 height 11
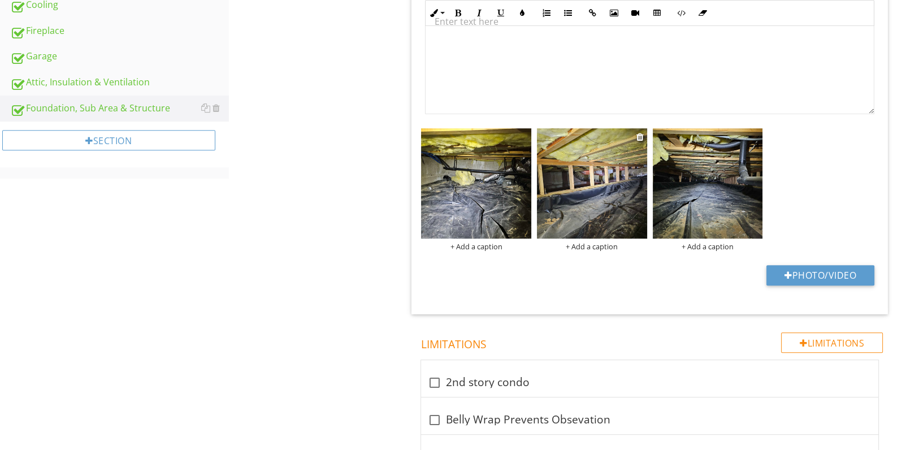
scroll to position [475, 0]
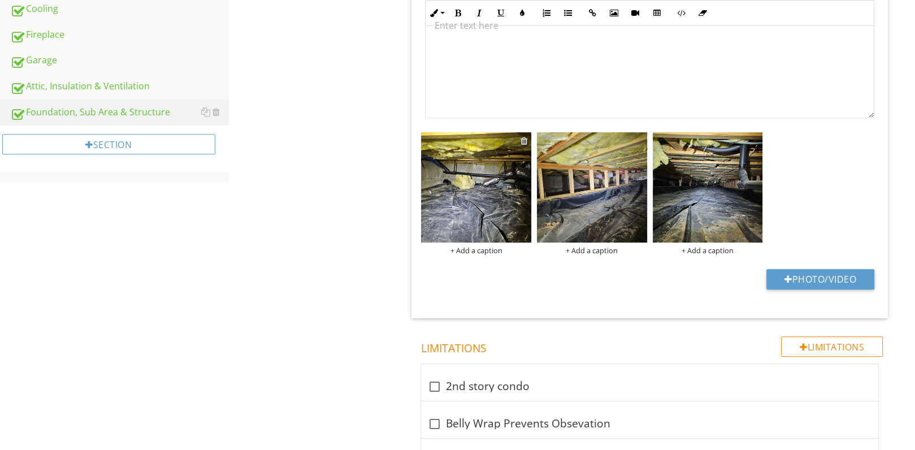
click at [523, 140] on div at bounding box center [524, 140] width 7 height 9
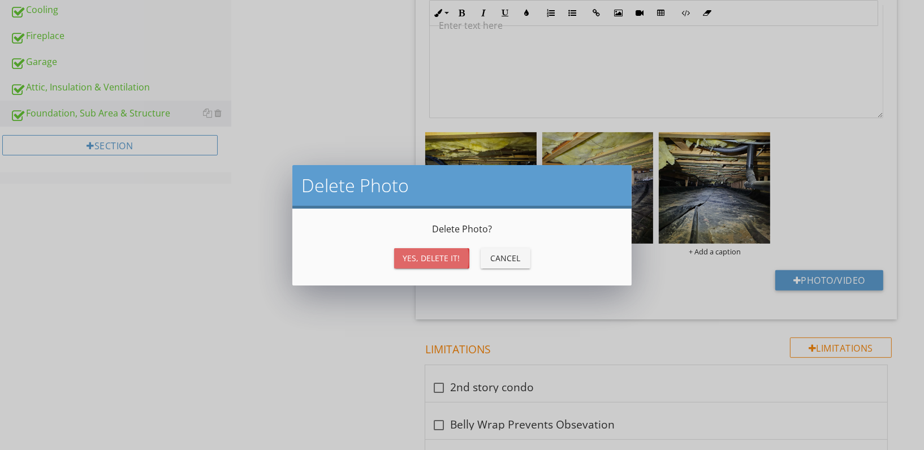
click at [431, 260] on div "Yes, Delete it!" at bounding box center [431, 258] width 57 height 12
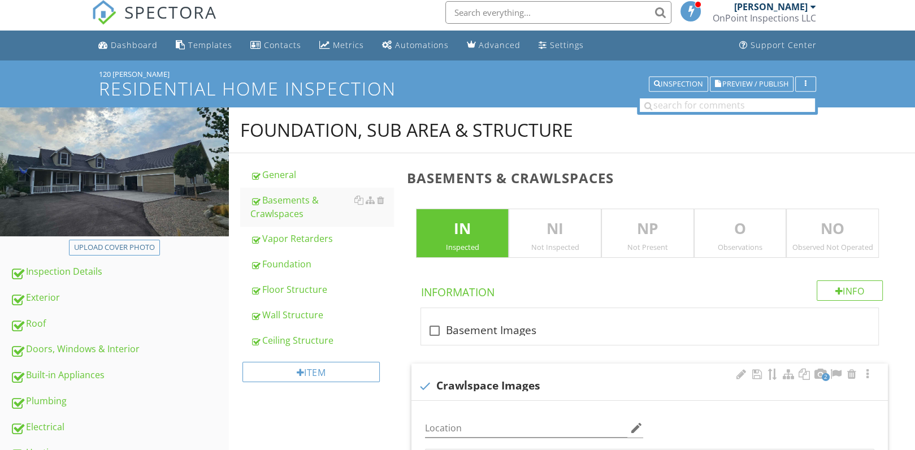
scroll to position [0, 0]
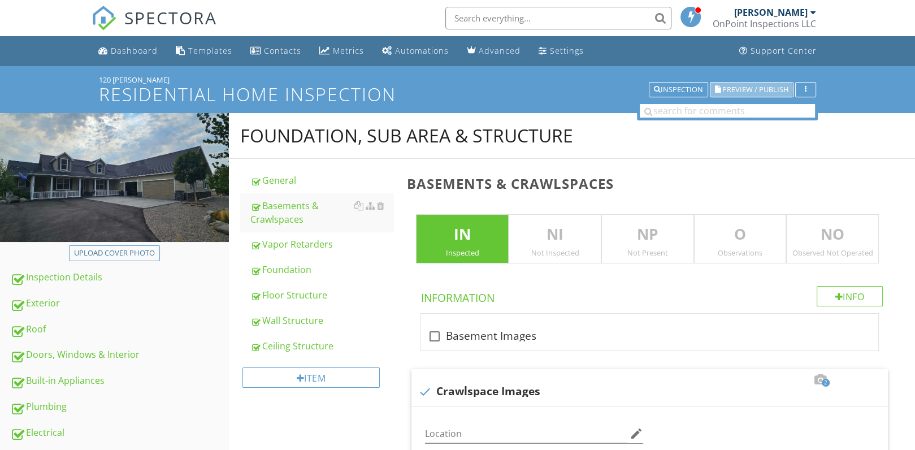
click at [747, 86] on span "Preview / Publish" at bounding box center [755, 89] width 66 height 7
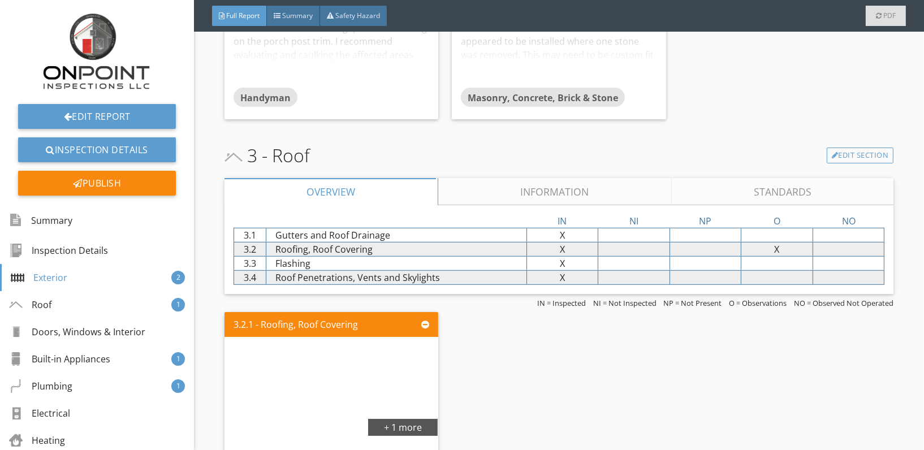
scroll to position [956, 0]
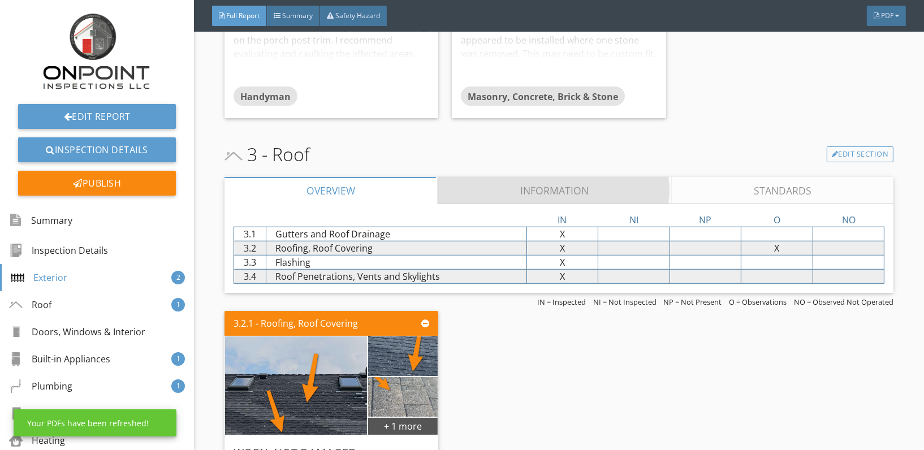
click at [513, 187] on link "Information" at bounding box center [554, 190] width 233 height 27
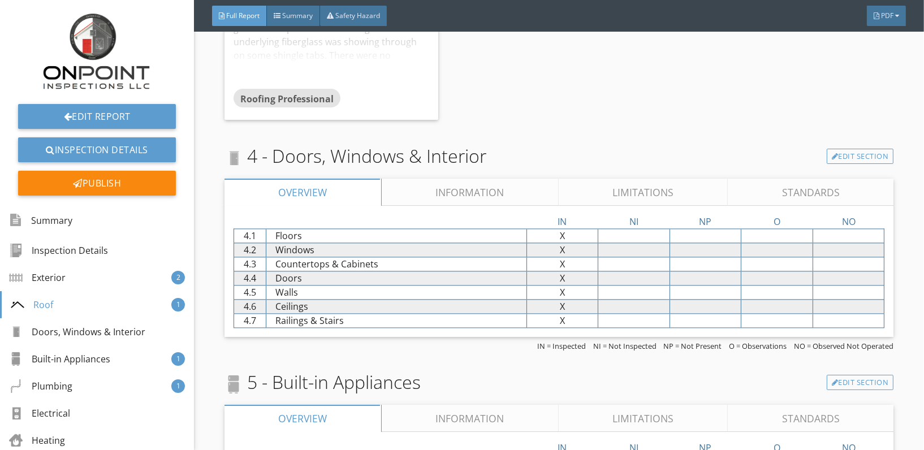
scroll to position [2853, 0]
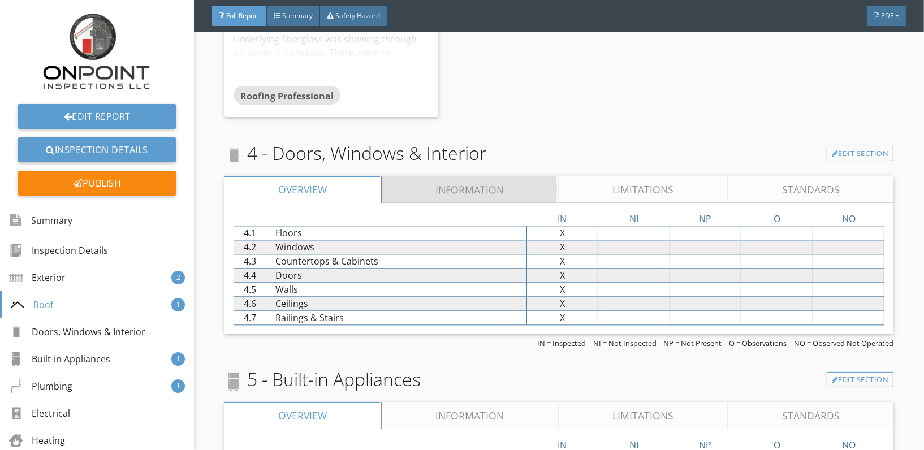
click at [464, 176] on link "Information" at bounding box center [470, 189] width 177 height 27
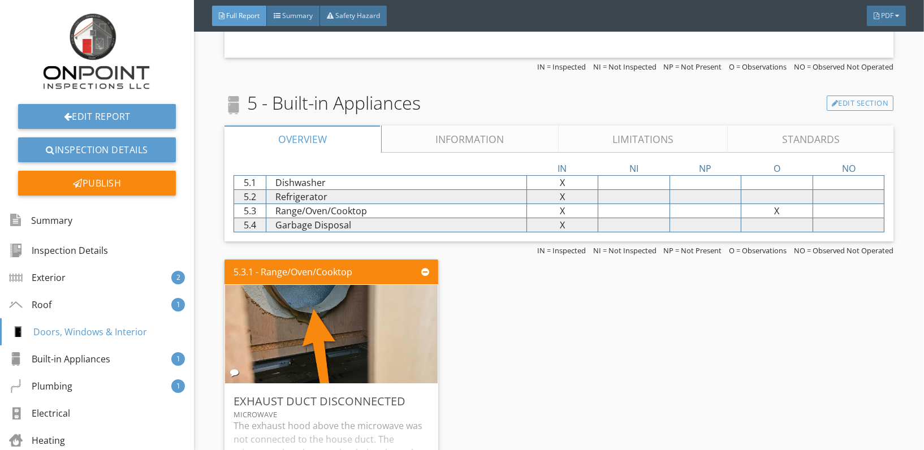
scroll to position [5142, 0]
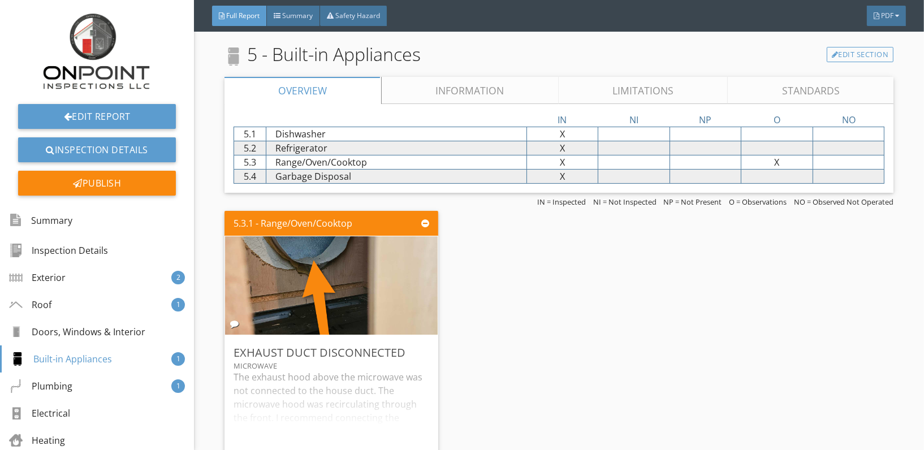
click at [477, 77] on link "Information" at bounding box center [470, 90] width 177 height 27
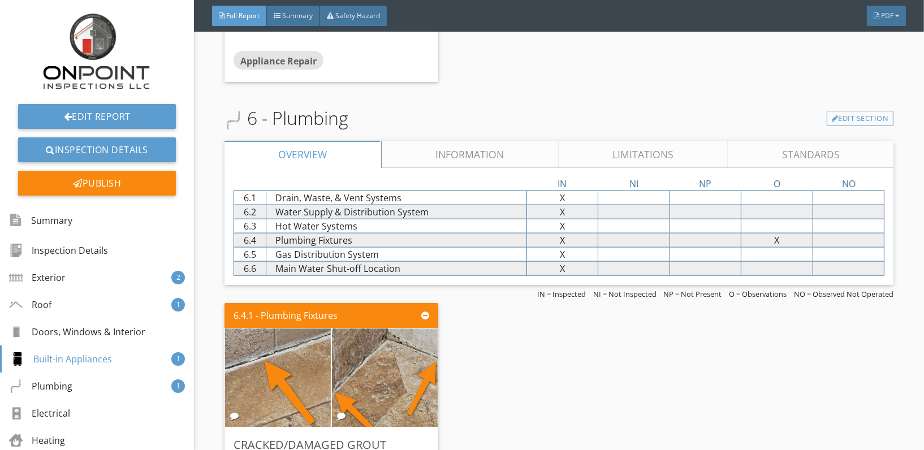
scroll to position [6594, 0]
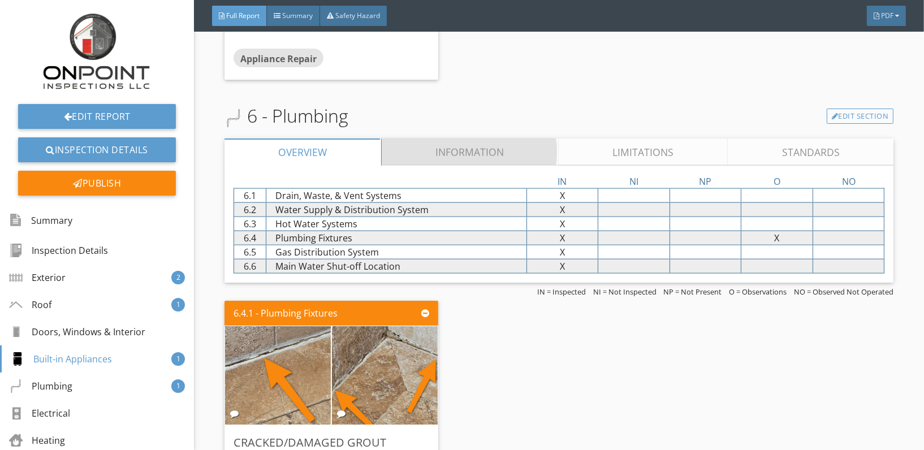
click at [445, 138] on link "Information" at bounding box center [470, 151] width 177 height 27
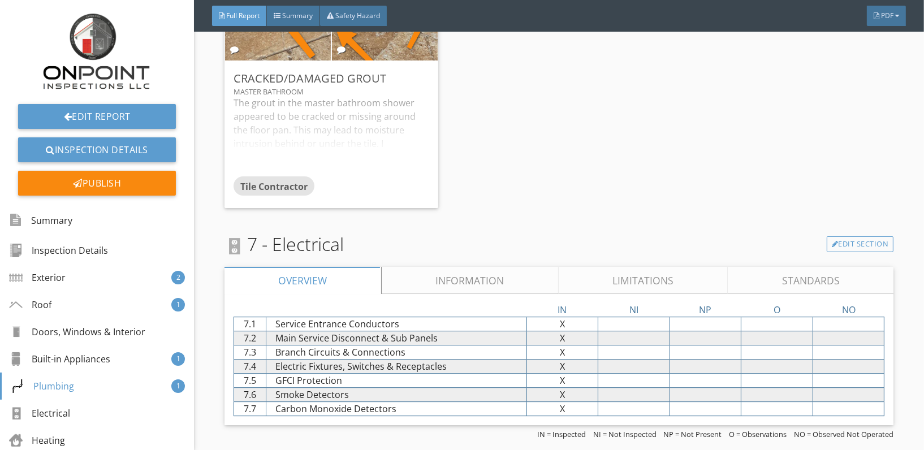
scroll to position [8631, 0]
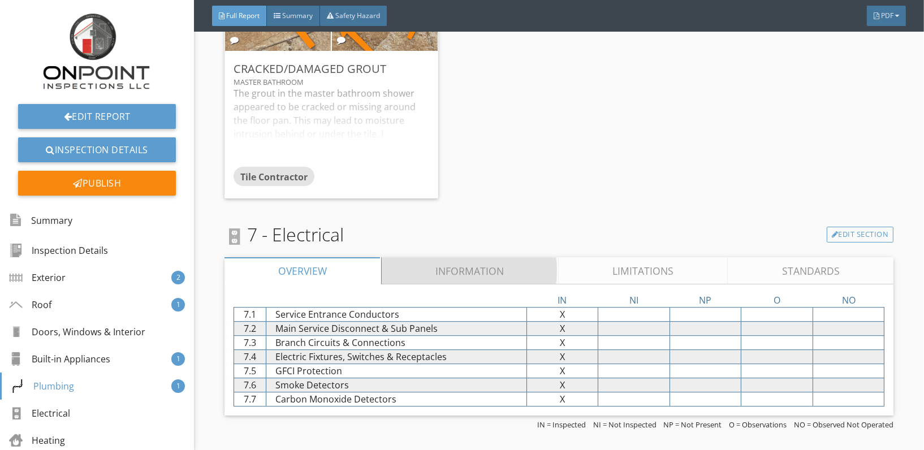
click at [485, 257] on link "Information" at bounding box center [470, 270] width 177 height 27
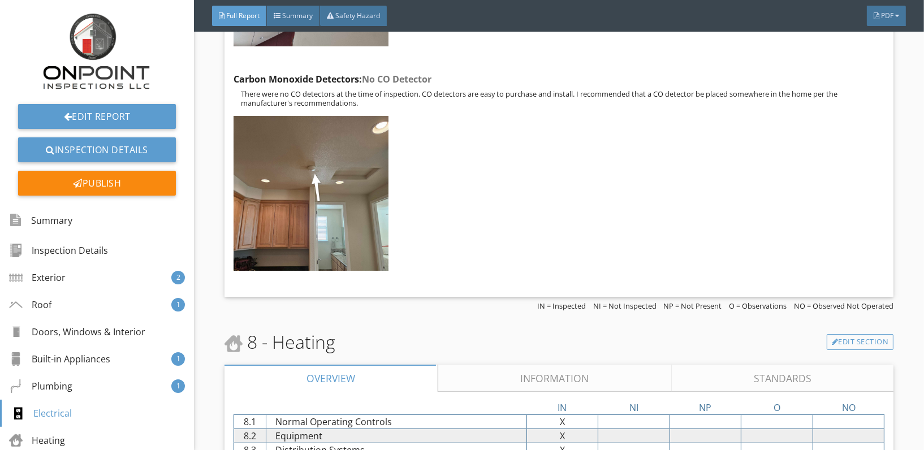
scroll to position [10387, 0]
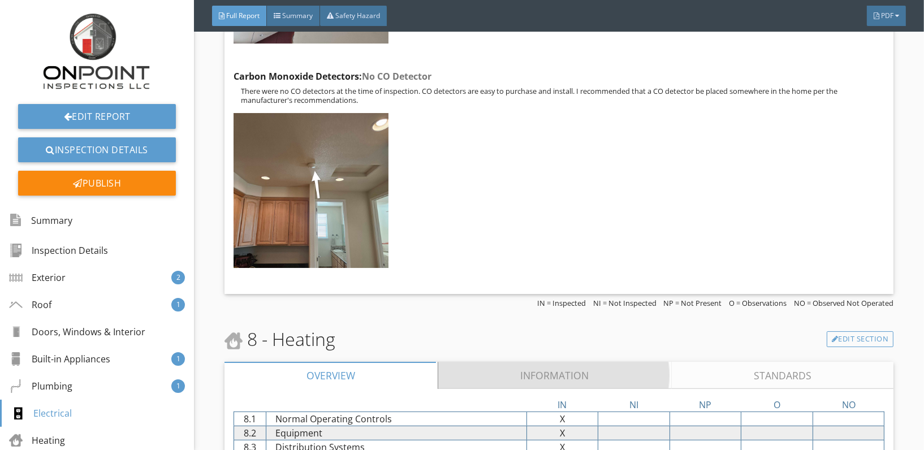
click at [507, 362] on link "Information" at bounding box center [554, 375] width 233 height 27
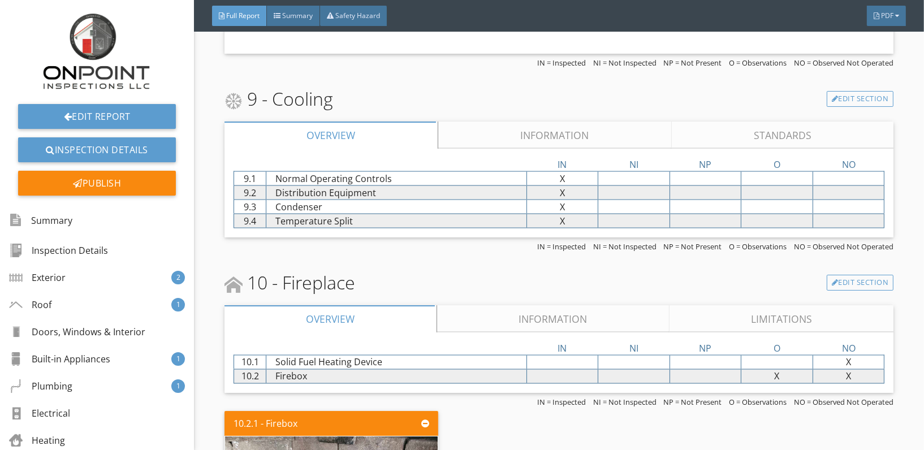
scroll to position [11929, 0]
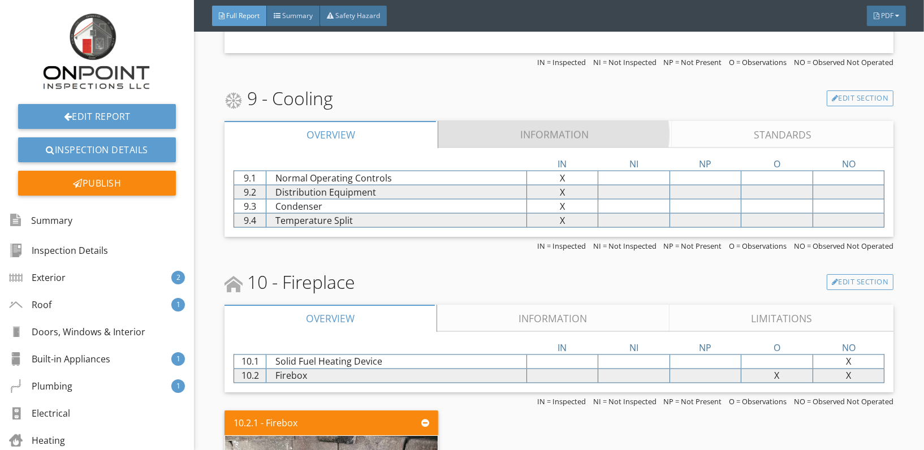
click at [534, 121] on link "Information" at bounding box center [554, 134] width 233 height 27
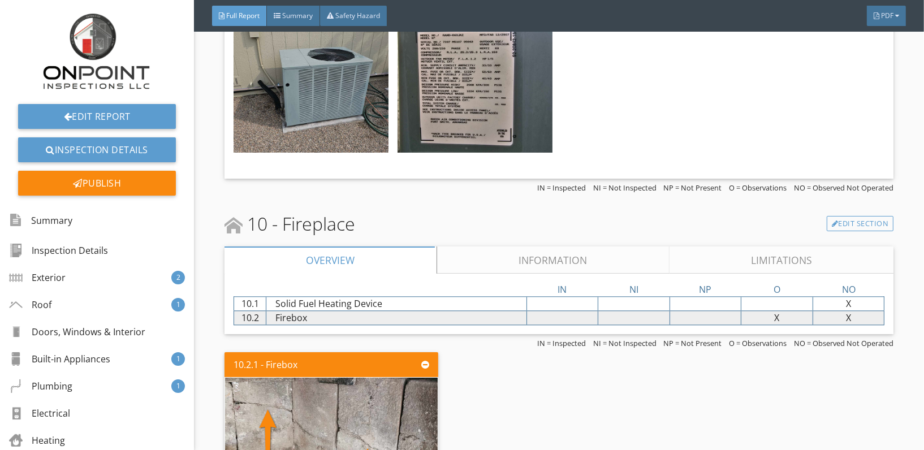
scroll to position [12794, 0]
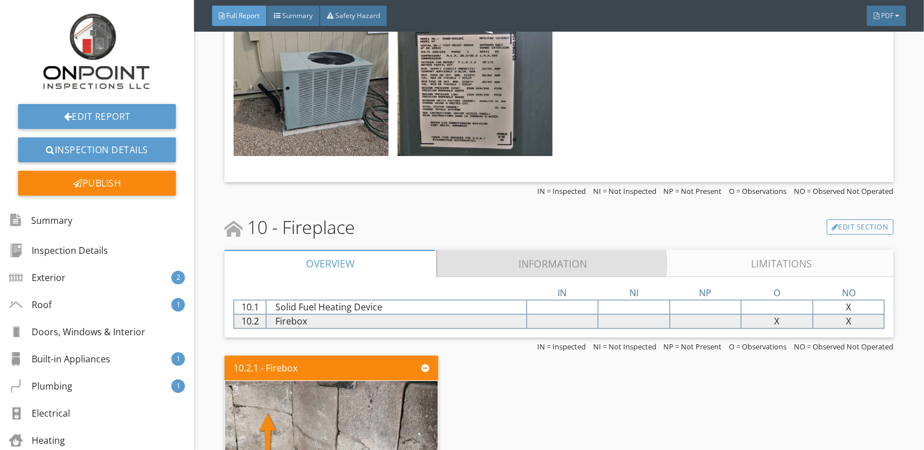
click at [524, 250] on link "Information" at bounding box center [553, 263] width 232 height 27
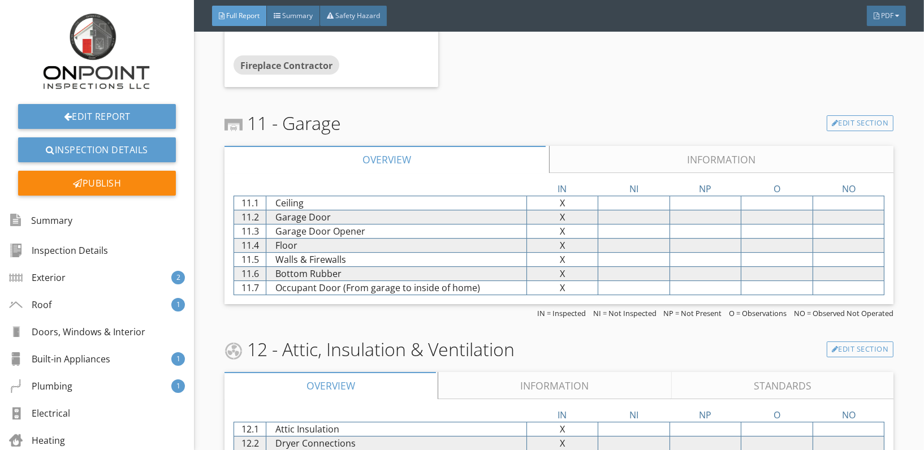
scroll to position [13825, 0]
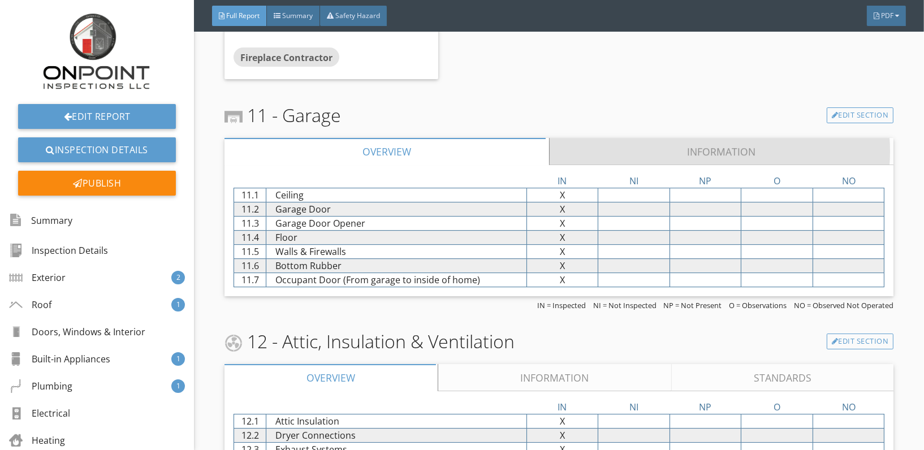
click at [622, 138] on link "Information" at bounding box center [721, 151] width 344 height 27
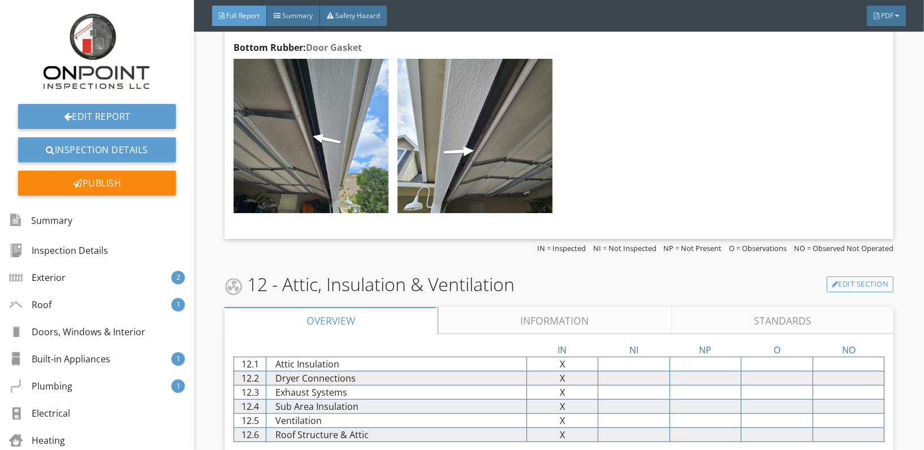
click at [526, 307] on link "Information" at bounding box center [554, 320] width 233 height 27
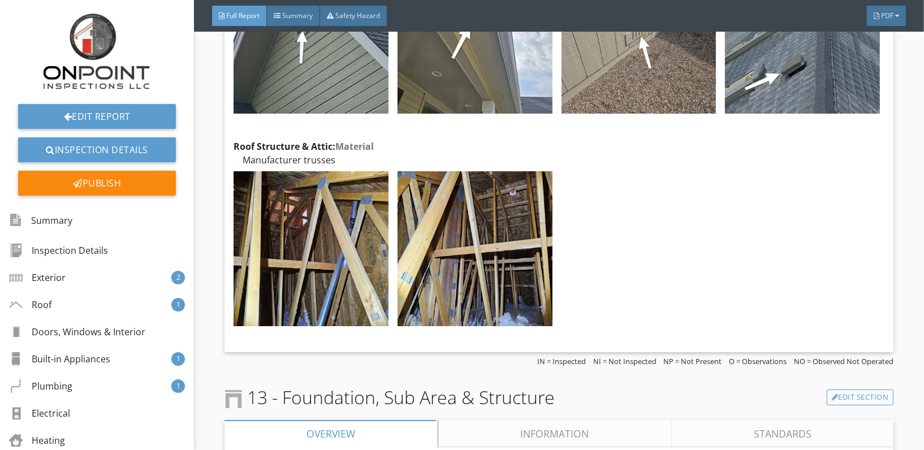
scroll to position [17216, 0]
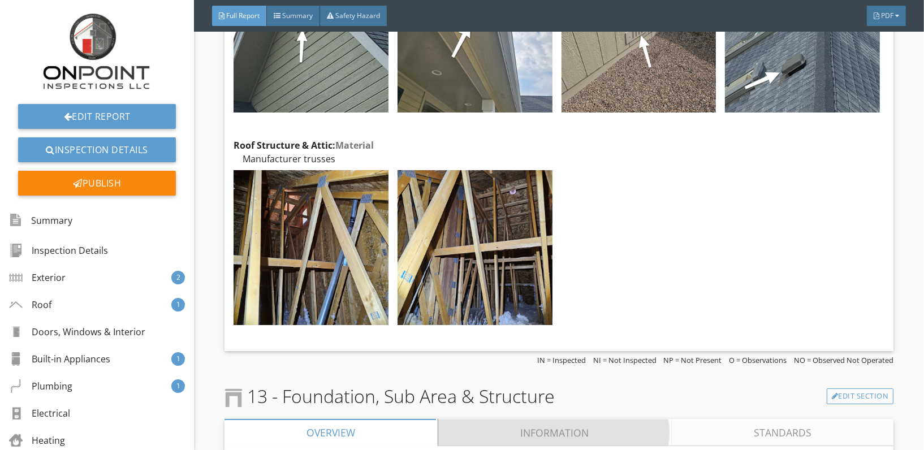
click at [532, 419] on link "Information" at bounding box center [554, 432] width 233 height 27
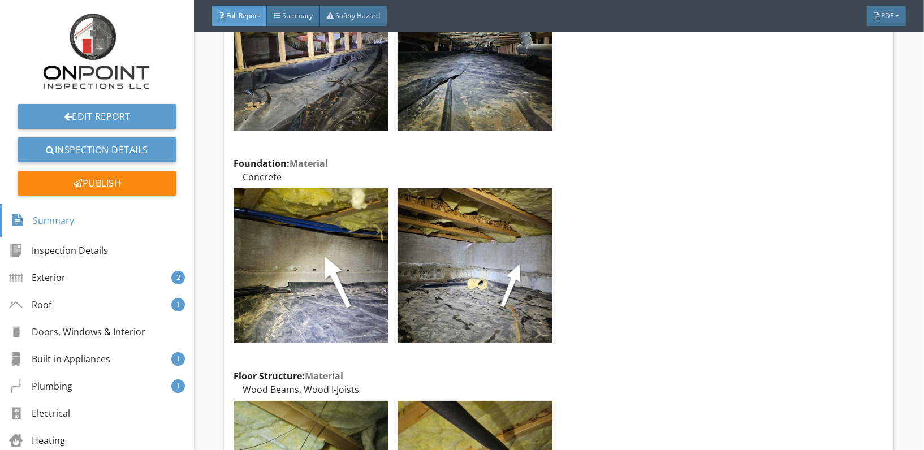
scroll to position [18003, 0]
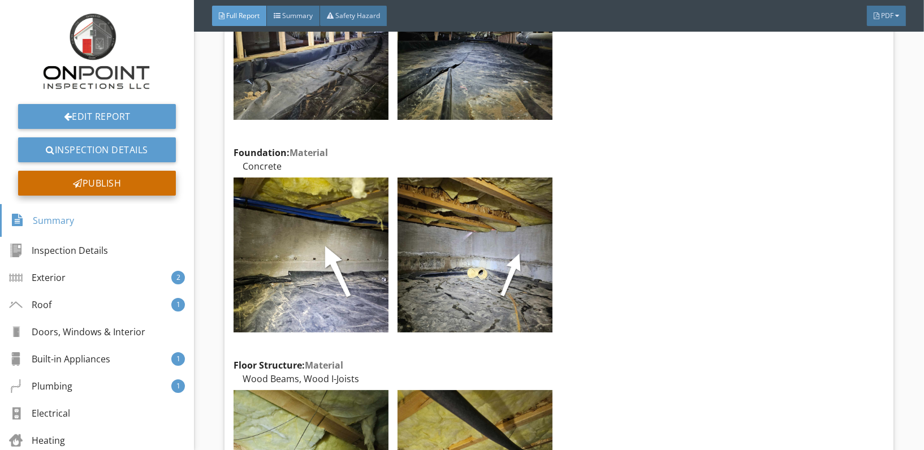
click at [81, 187] on div "Publish" at bounding box center [97, 183] width 158 height 25
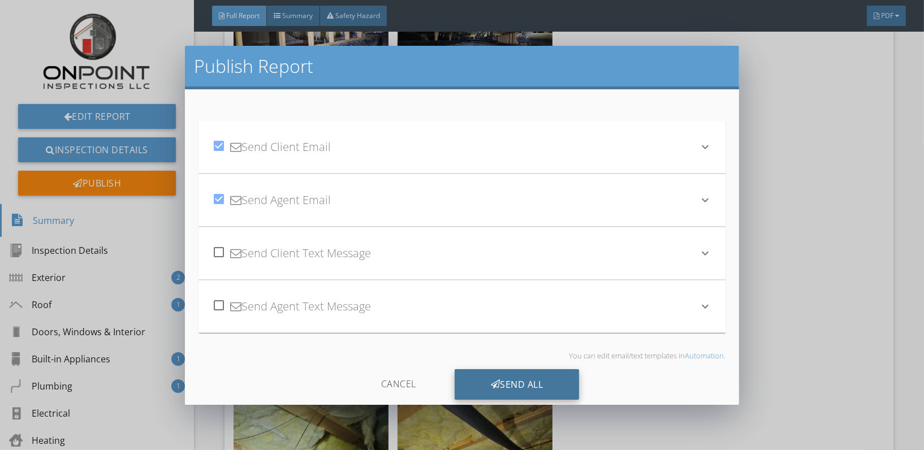
click at [512, 385] on div "Send All" at bounding box center [516, 384] width 125 height 31
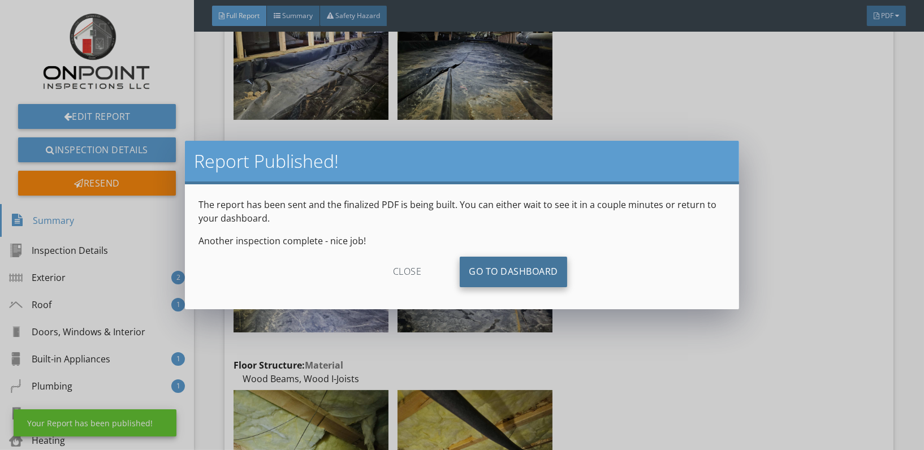
click at [498, 274] on link "Go To Dashboard" at bounding box center [513, 272] width 107 height 31
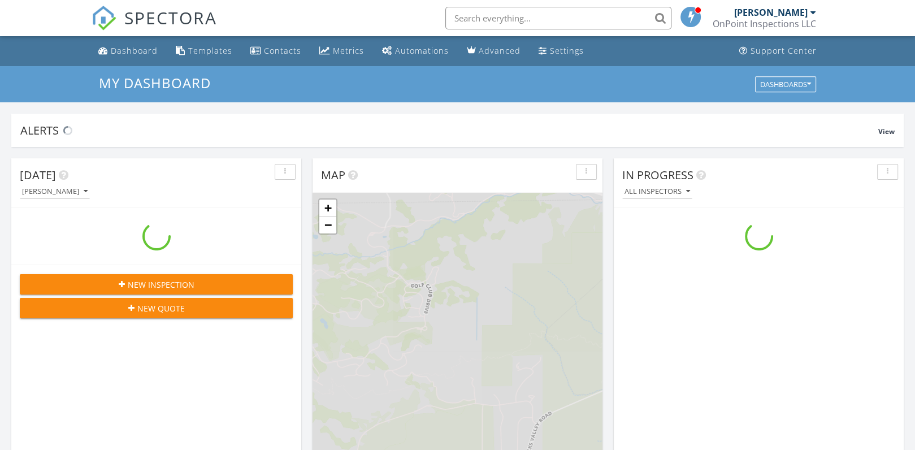
scroll to position [1046, 933]
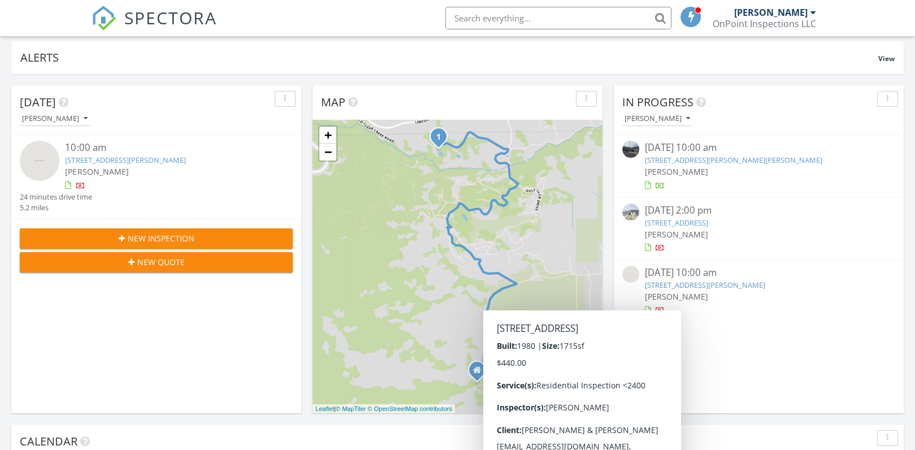
scroll to position [73, 0]
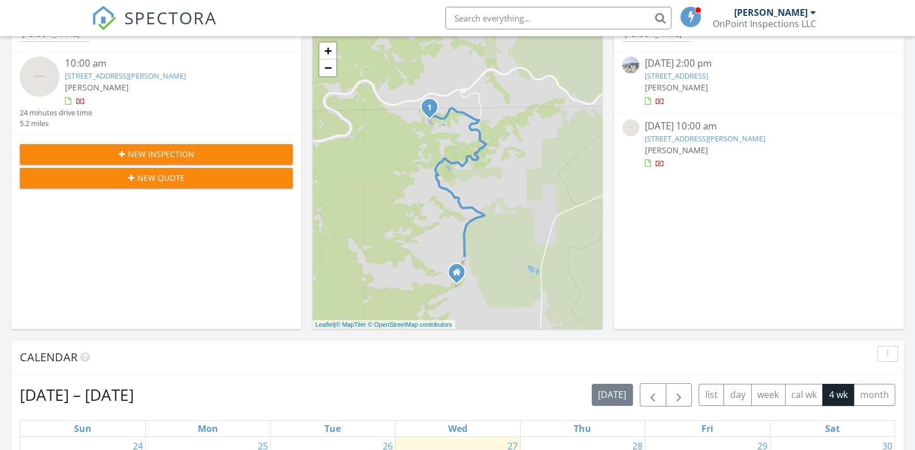
scroll to position [155, 0]
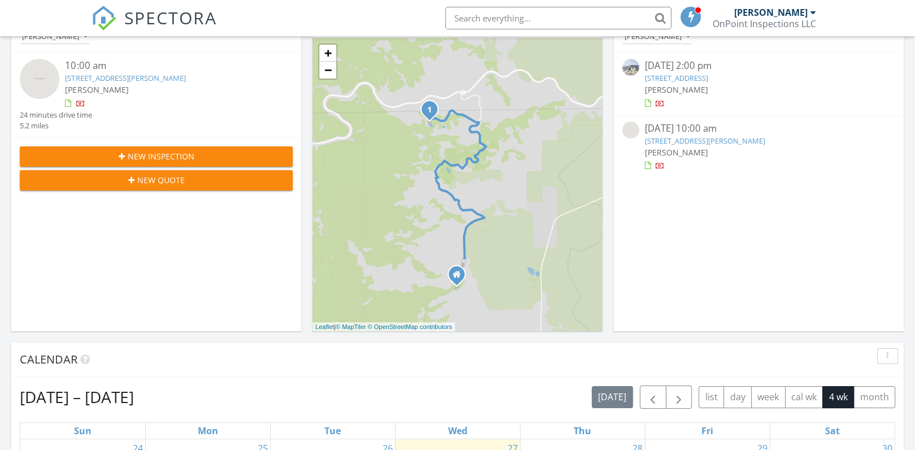
click at [678, 77] on link "455 Solaris Ln, Carson City, NV 89705" at bounding box center [676, 78] width 63 height 10
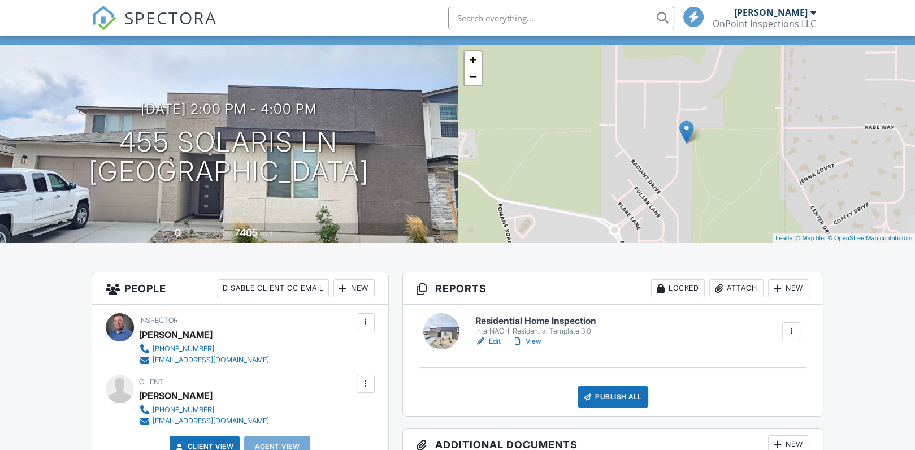
click at [493, 340] on link "Edit" at bounding box center [487, 341] width 25 height 11
